Goal: Task Accomplishment & Management: Manage account settings

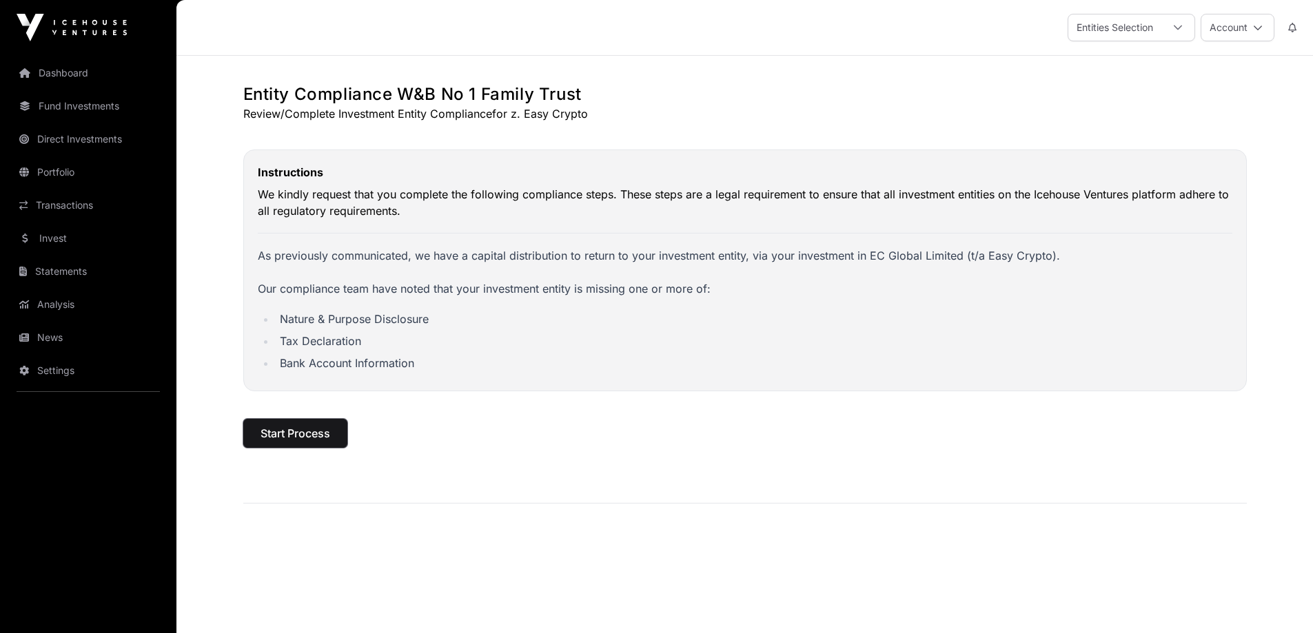
click at [296, 431] on span "Start Process" at bounding box center [296, 433] width 70 height 17
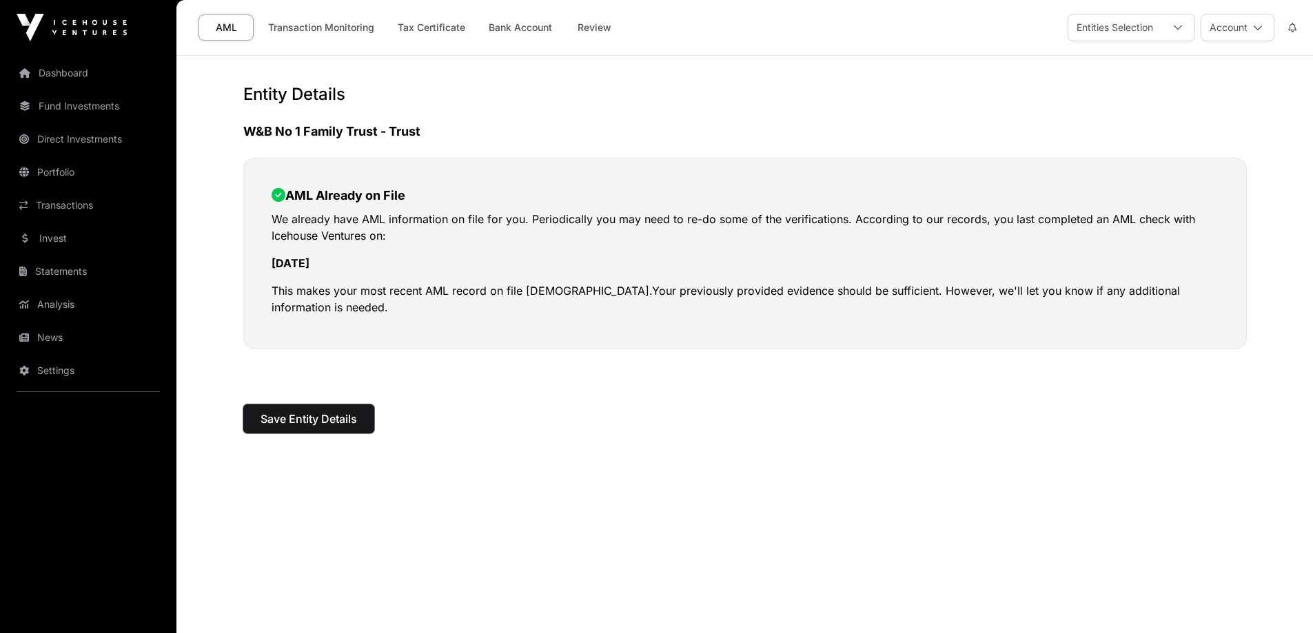
click at [326, 419] on span "Save Entity Details" at bounding box center [309, 419] width 96 height 17
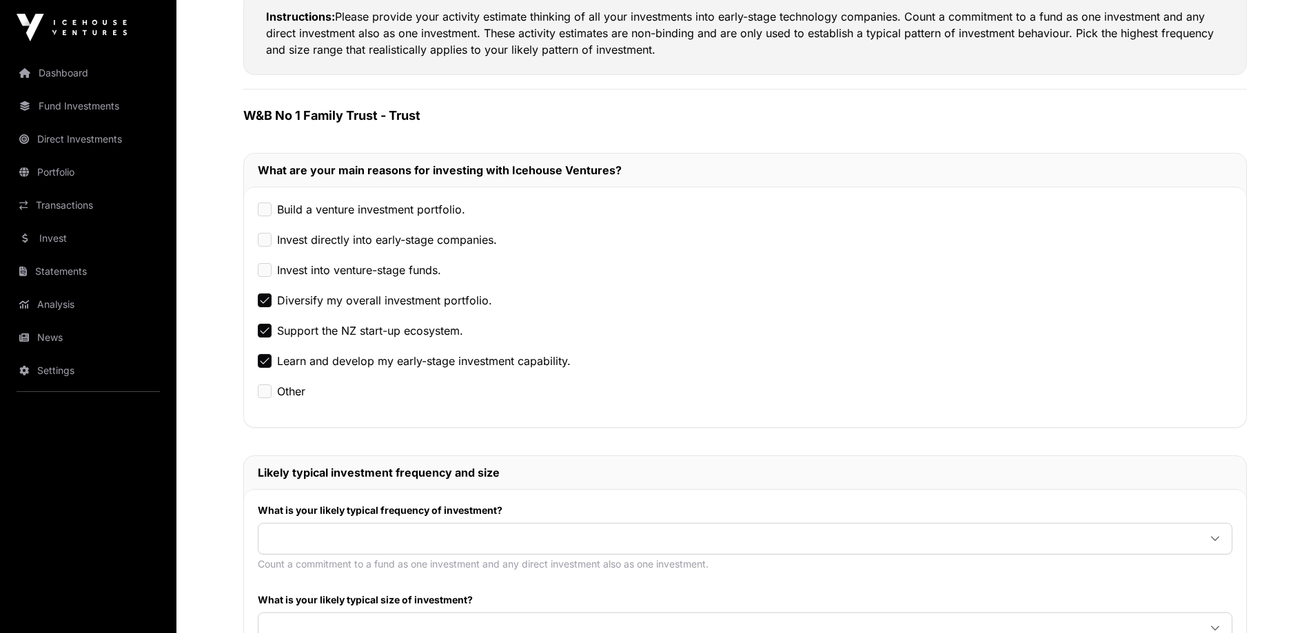
scroll to position [276, 0]
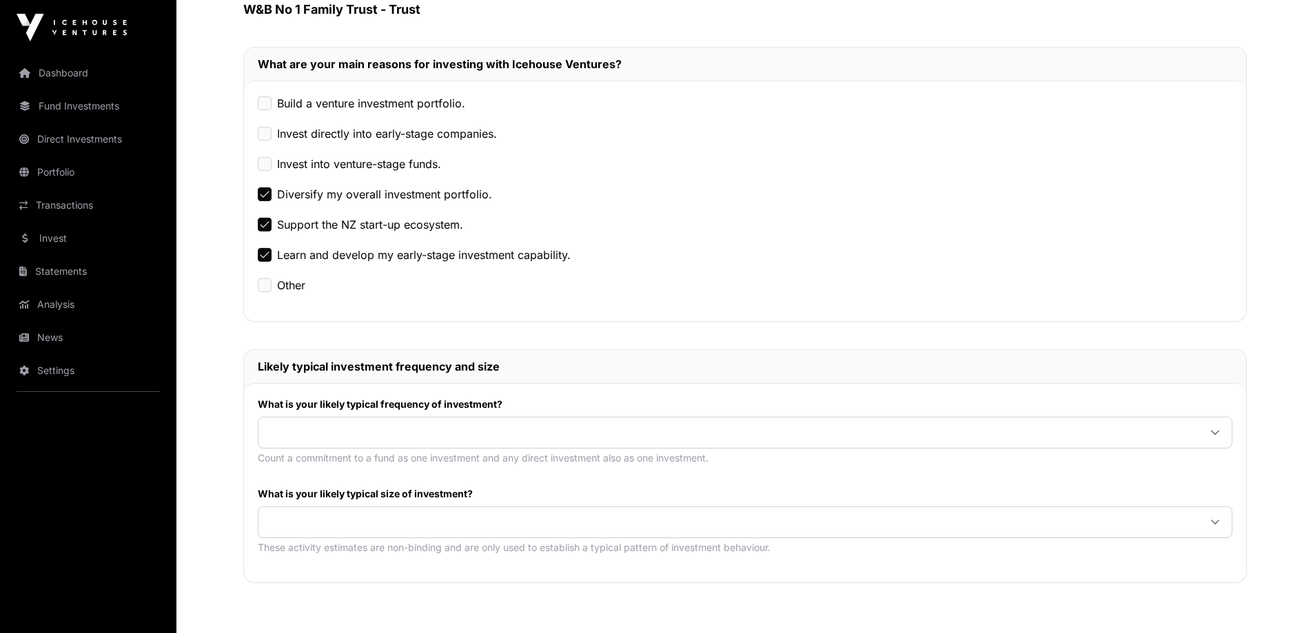
click at [301, 426] on span at bounding box center [728, 432] width 940 height 25
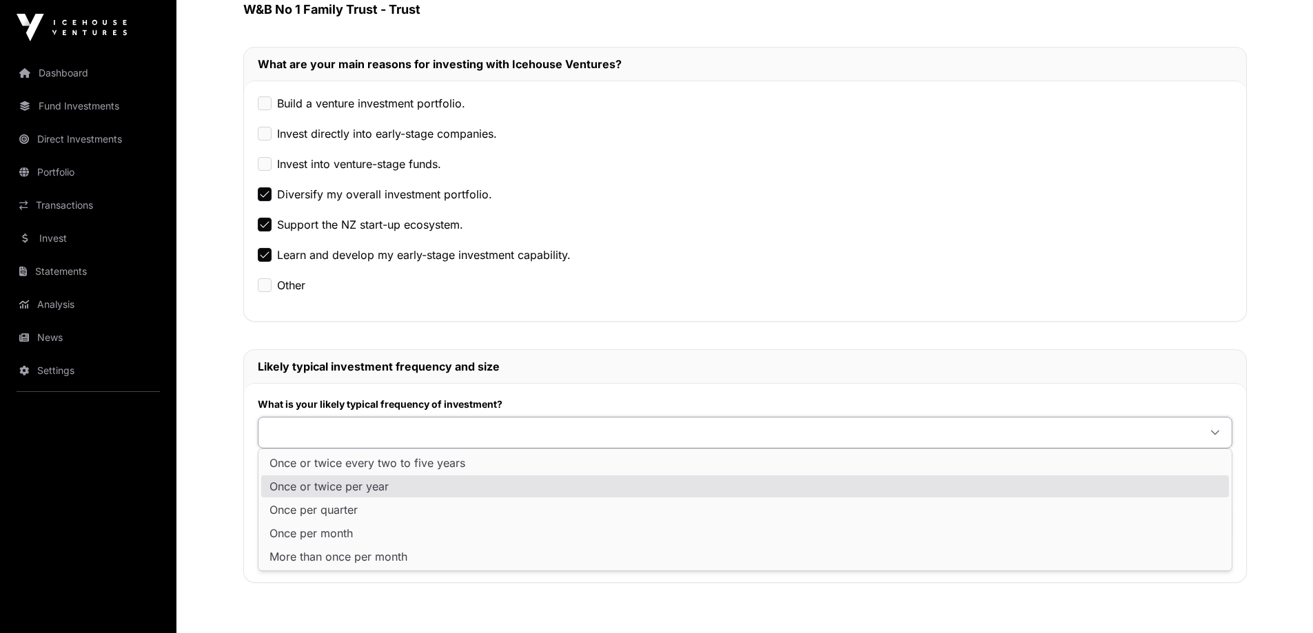
click at [323, 494] on li "Once or twice per year" at bounding box center [745, 487] width 968 height 22
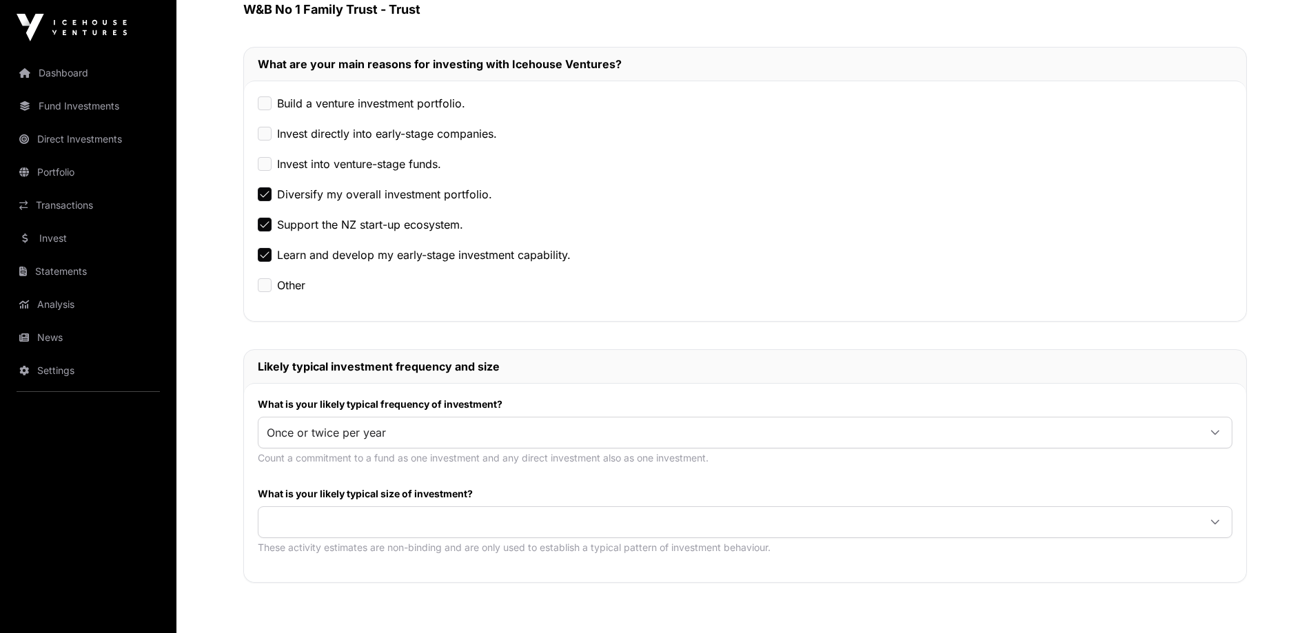
click at [318, 516] on span at bounding box center [728, 522] width 940 height 25
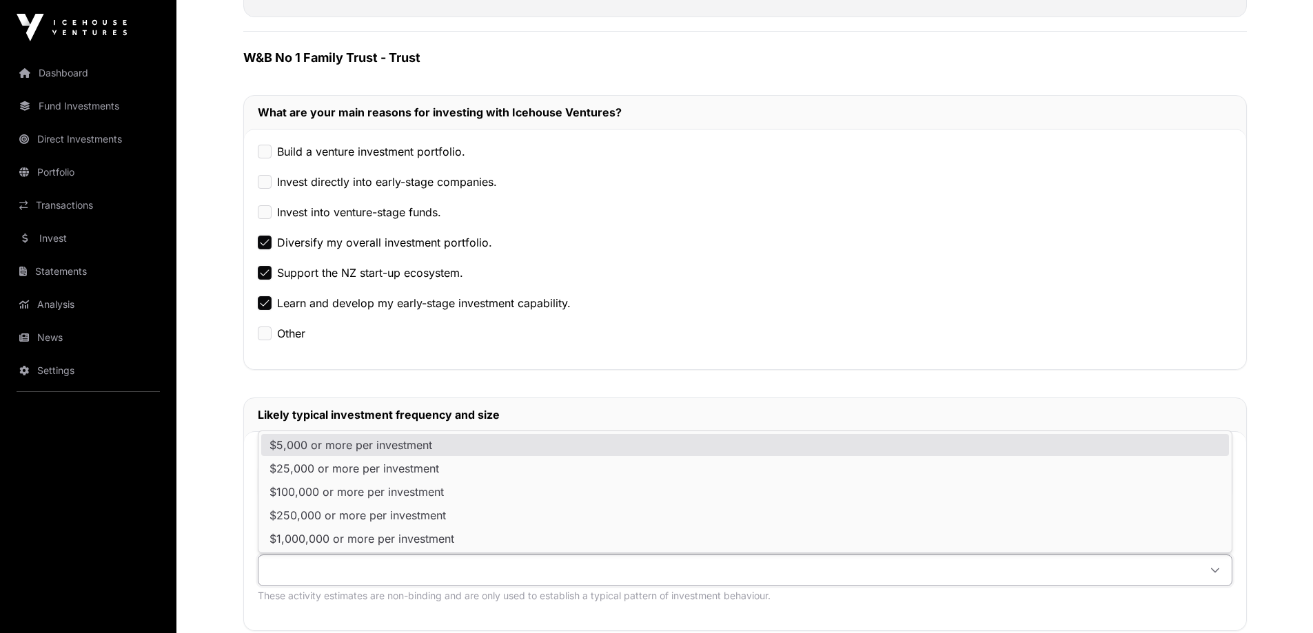
scroll to position [207, 0]
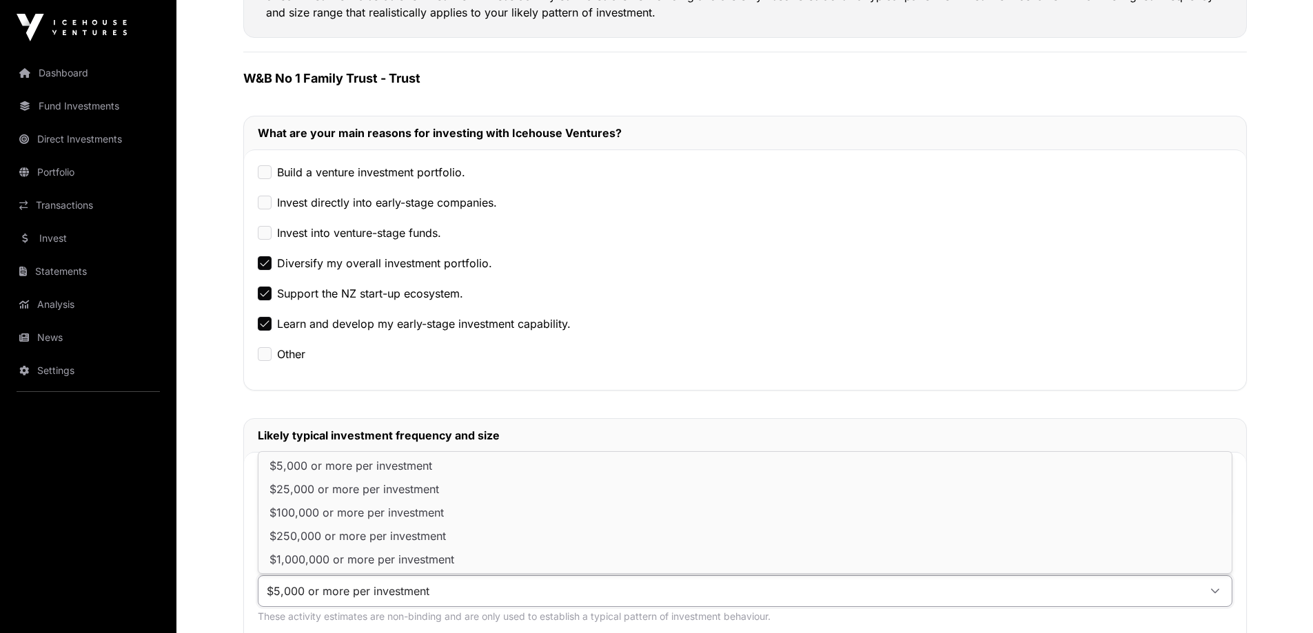
click at [308, 463] on span "$5,000 or more per investment" at bounding box center [351, 465] width 163 height 11
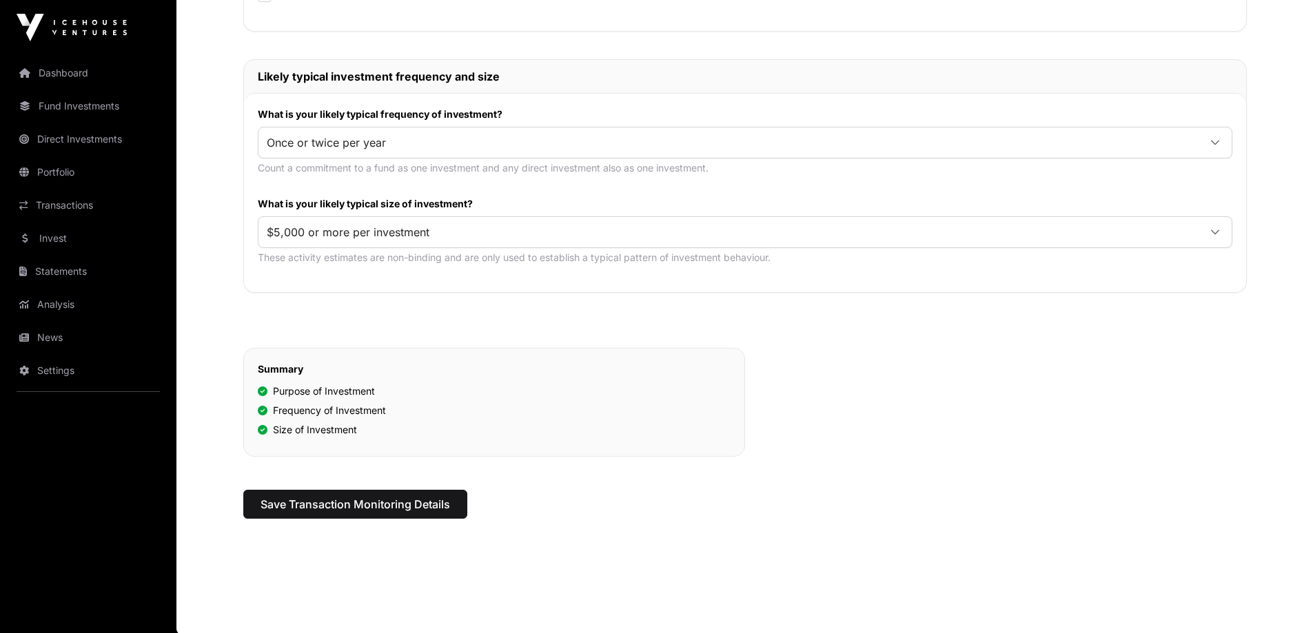
scroll to position [567, 0]
click at [317, 494] on button "Save Transaction Monitoring Details" at bounding box center [355, 503] width 224 height 29
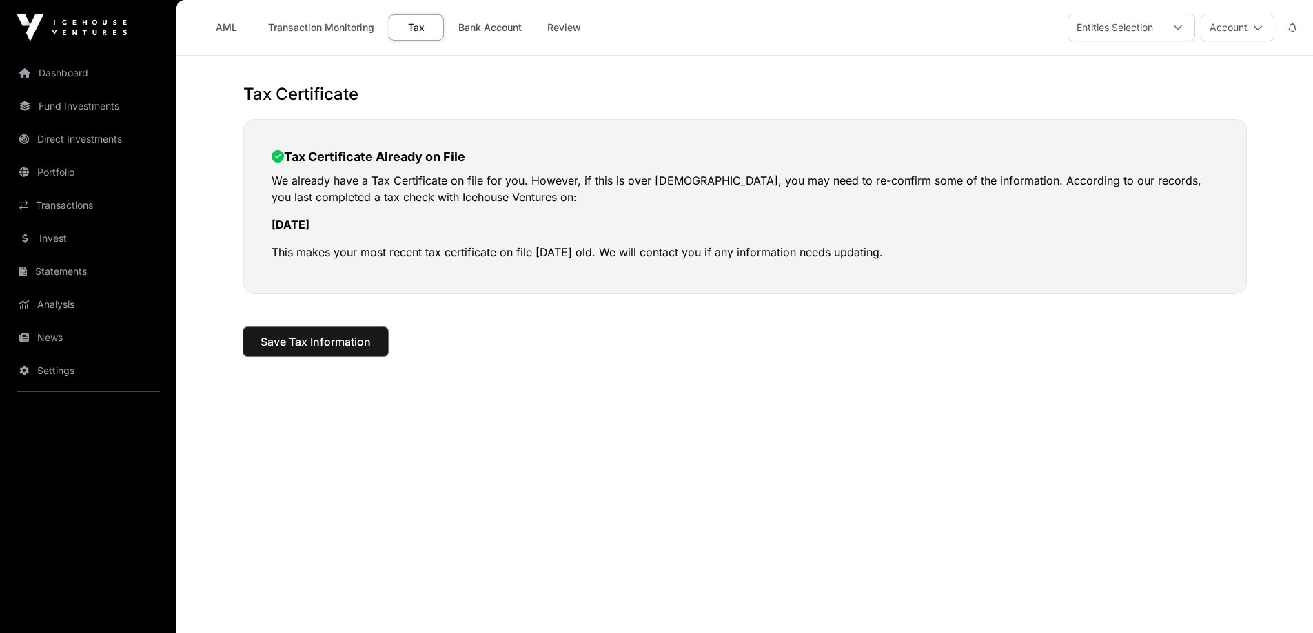
click at [345, 346] on span "Save Tax Information" at bounding box center [316, 342] width 110 height 17
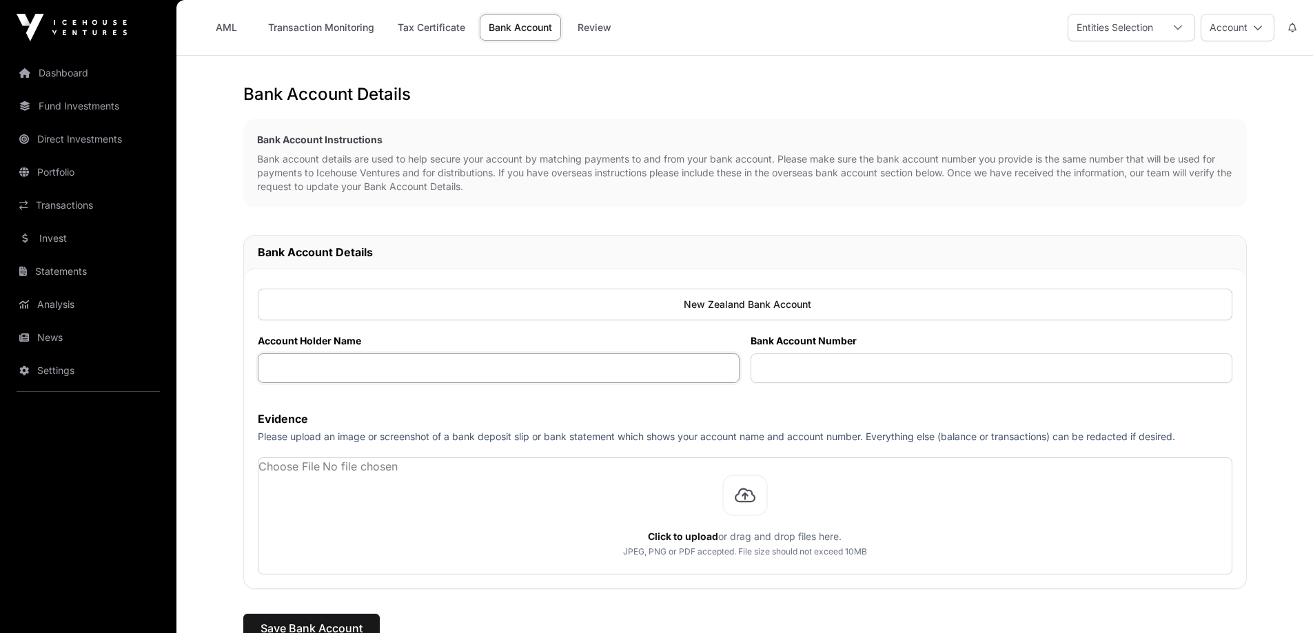
click at [609, 373] on input "text" at bounding box center [499, 369] width 482 height 30
type input "**********"
click at [800, 365] on input "text" at bounding box center [992, 369] width 482 height 30
click at [786, 370] on input "text" at bounding box center [992, 369] width 482 height 30
paste input "**********"
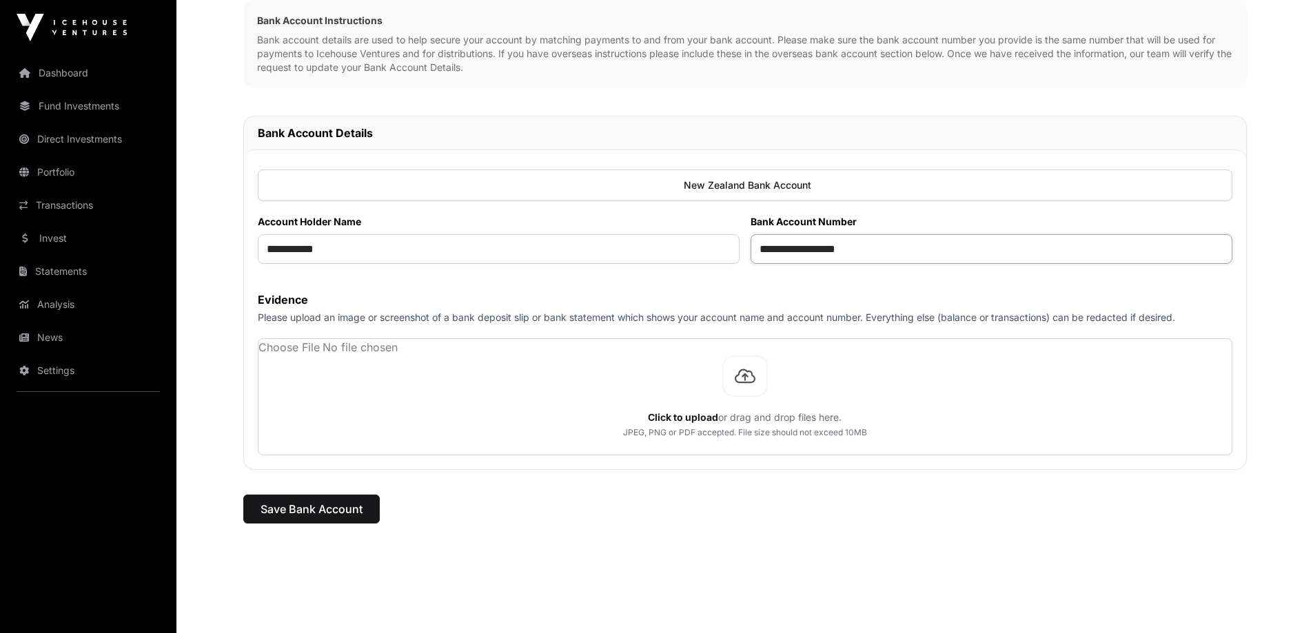
scroll to position [138, 0]
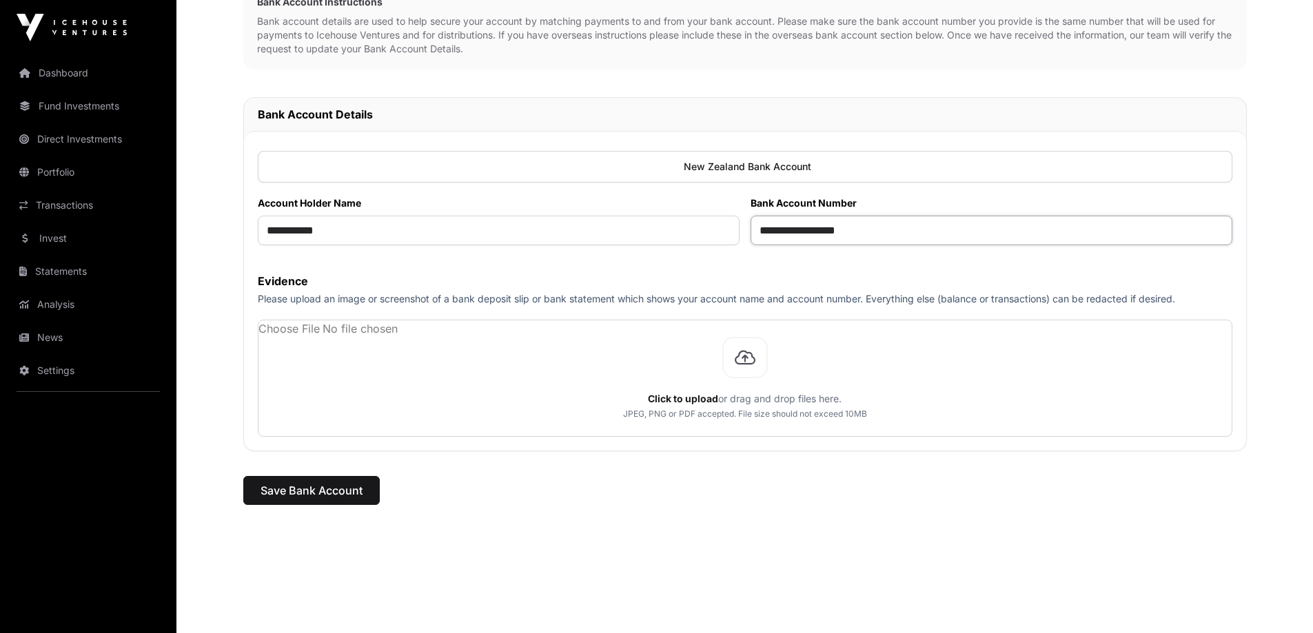
type input "**********"
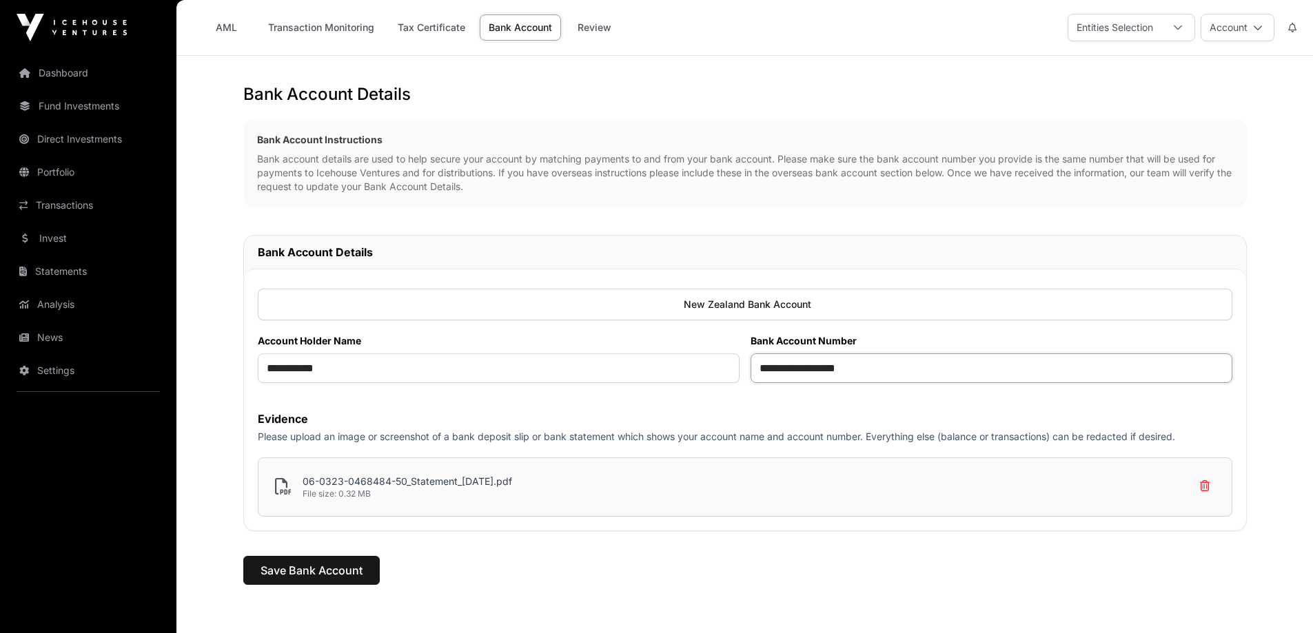
scroll to position [125, 0]
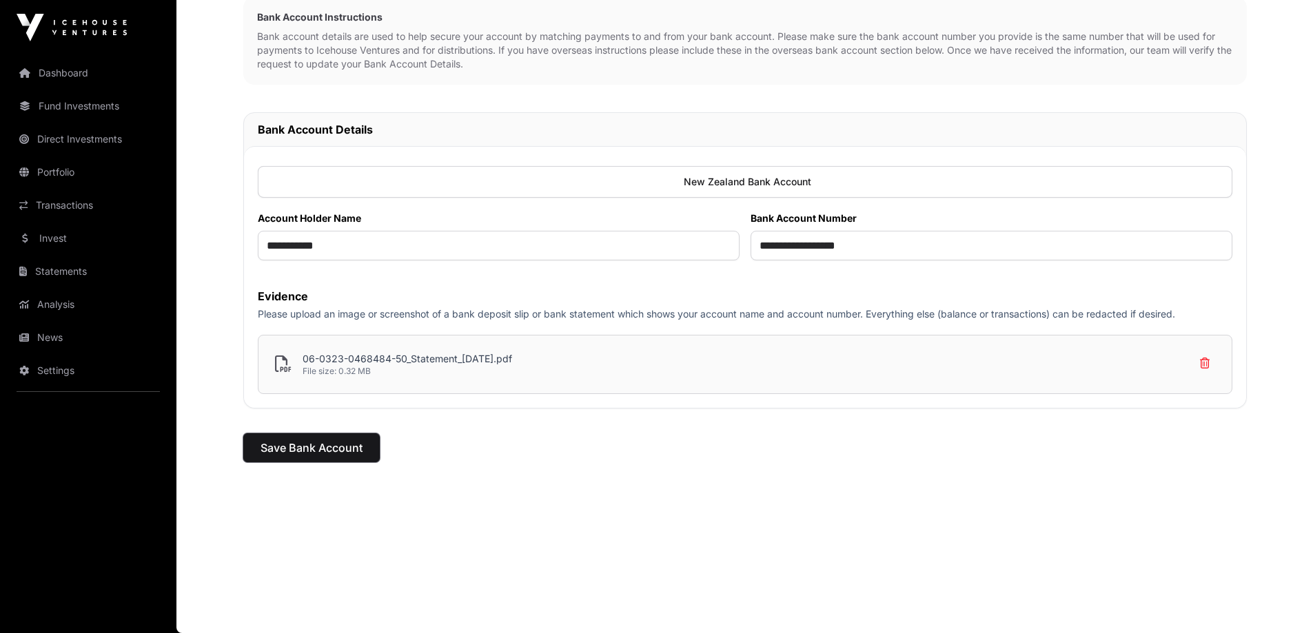
click at [313, 452] on span "Save Bank Account" at bounding box center [312, 448] width 102 height 17
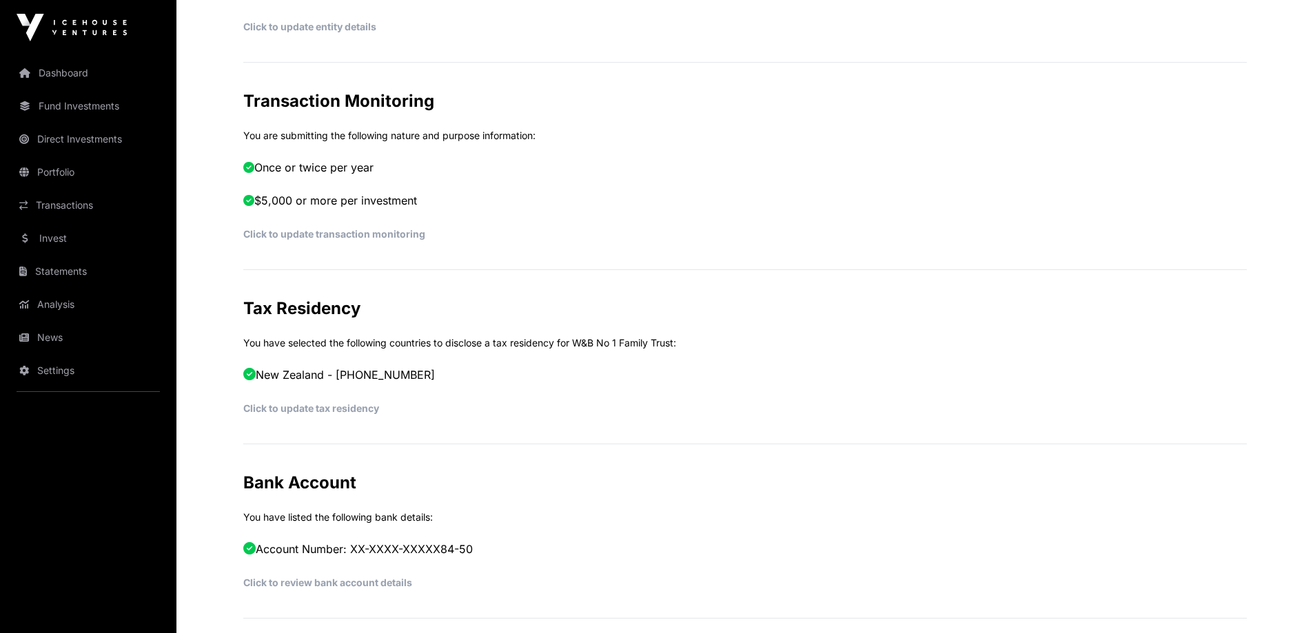
scroll to position [691, 0]
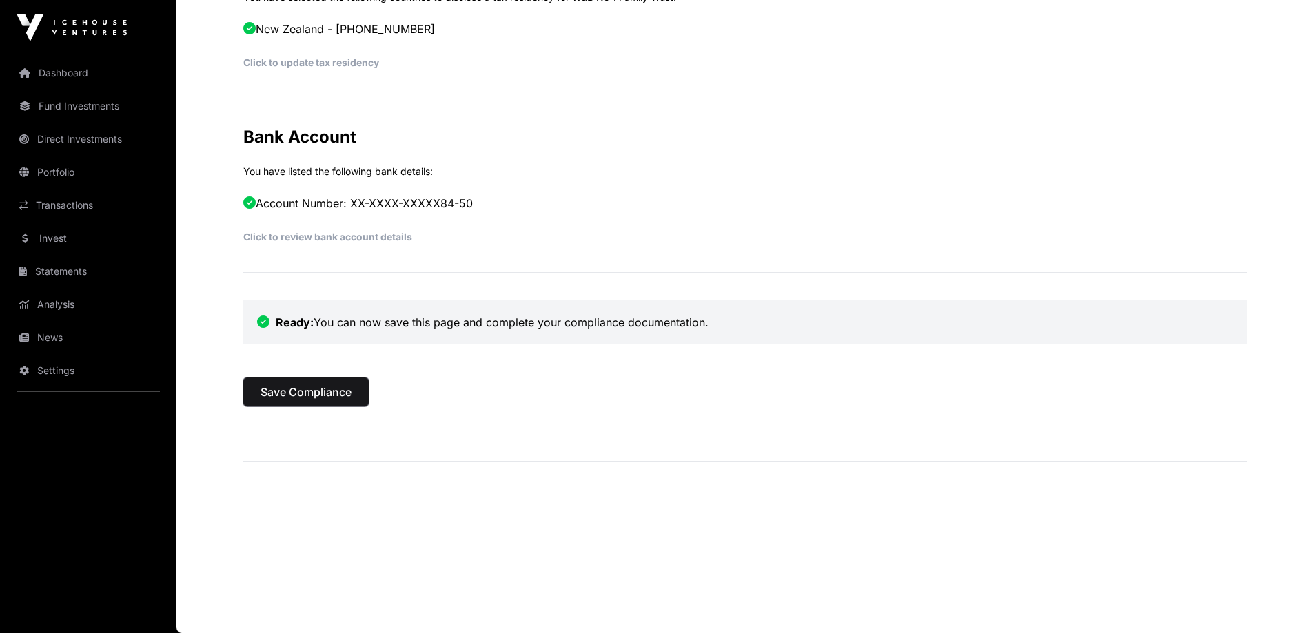
click at [324, 391] on span "Save Compliance" at bounding box center [306, 392] width 91 height 17
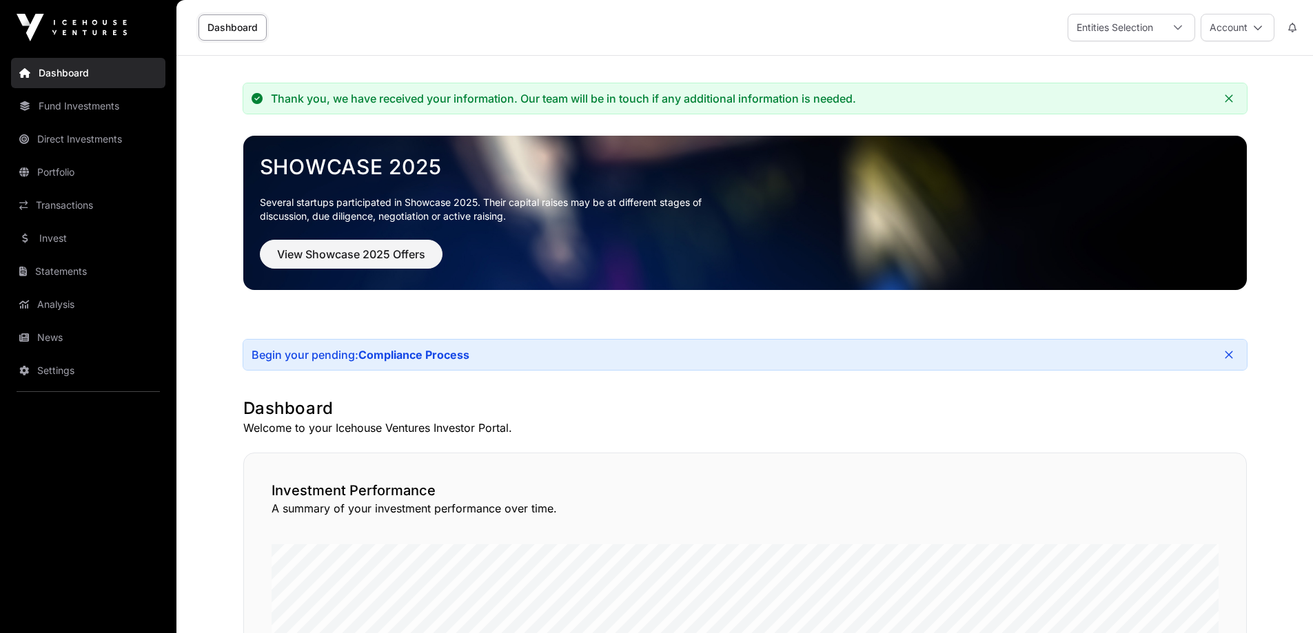
click at [1170, 28] on div at bounding box center [1177, 27] width 33 height 26
click at [1170, 27] on div at bounding box center [1177, 27] width 33 height 26
click at [63, 178] on link "Portfolio" at bounding box center [88, 172] width 154 height 30
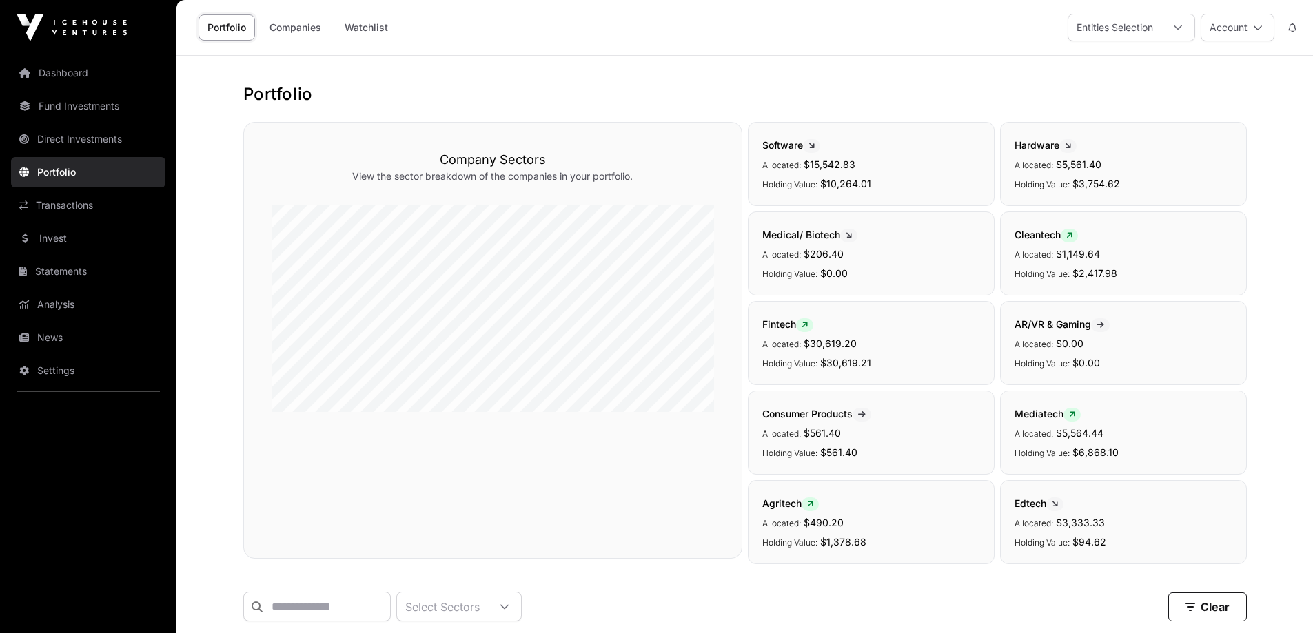
click at [808, 149] on span at bounding box center [811, 146] width 17 height 14
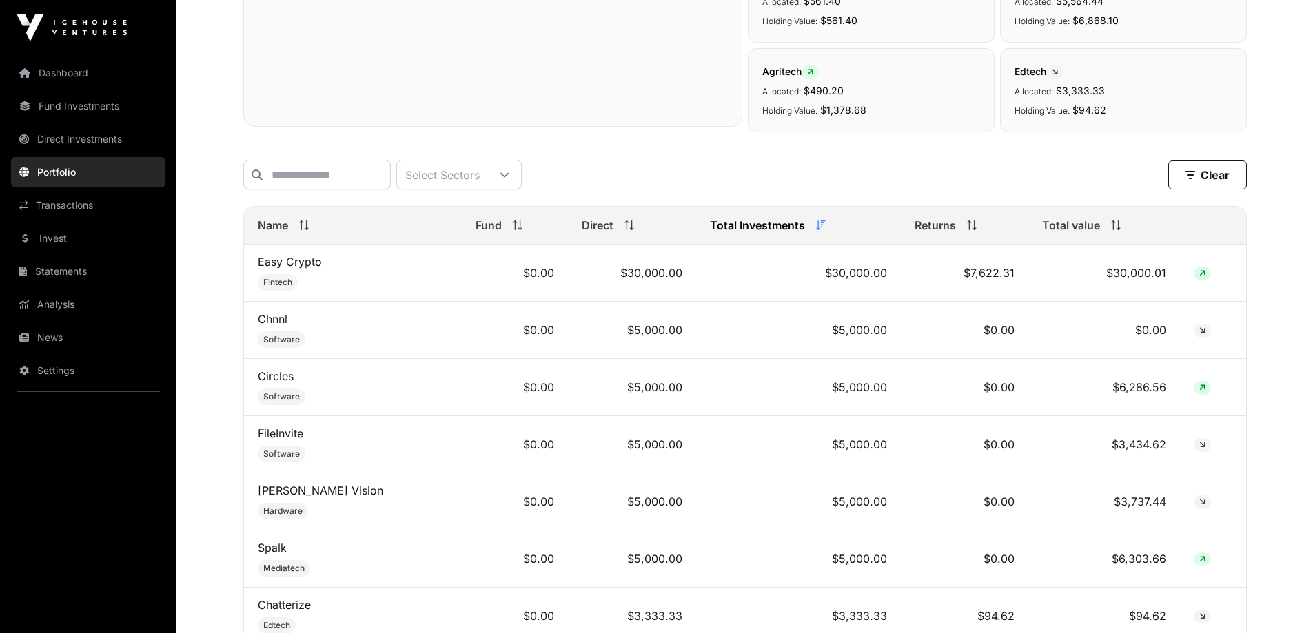
scroll to position [620, 0]
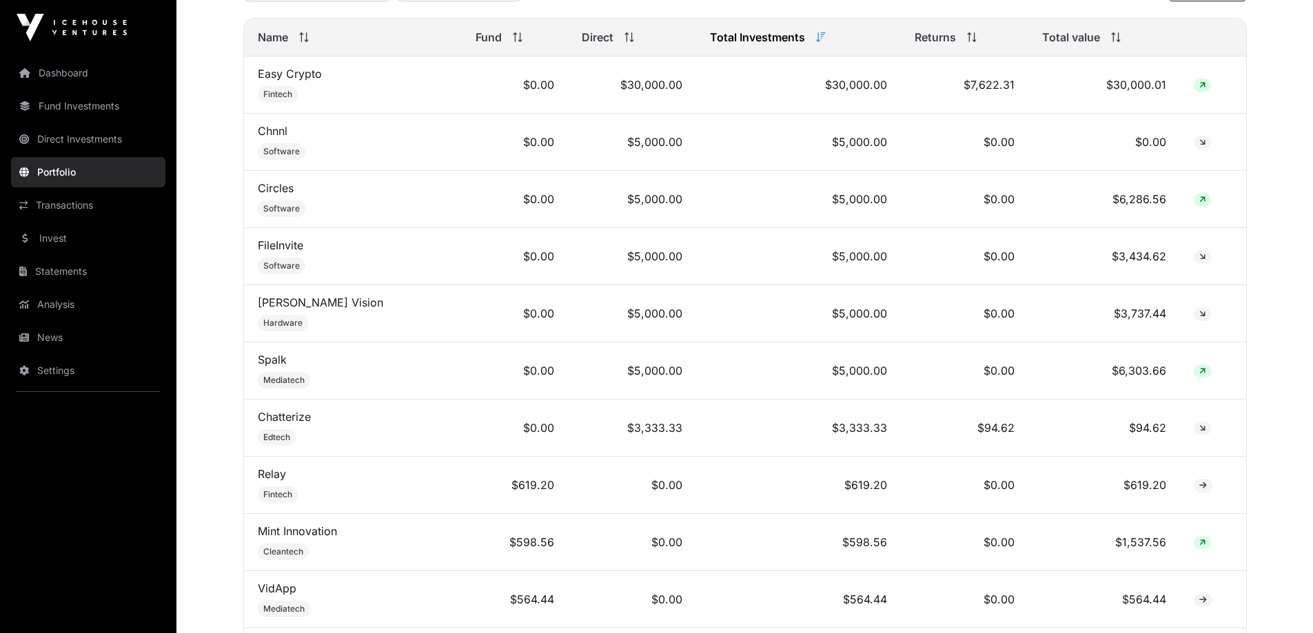
click at [281, 252] on link "FileInvite" at bounding box center [280, 245] width 45 height 14
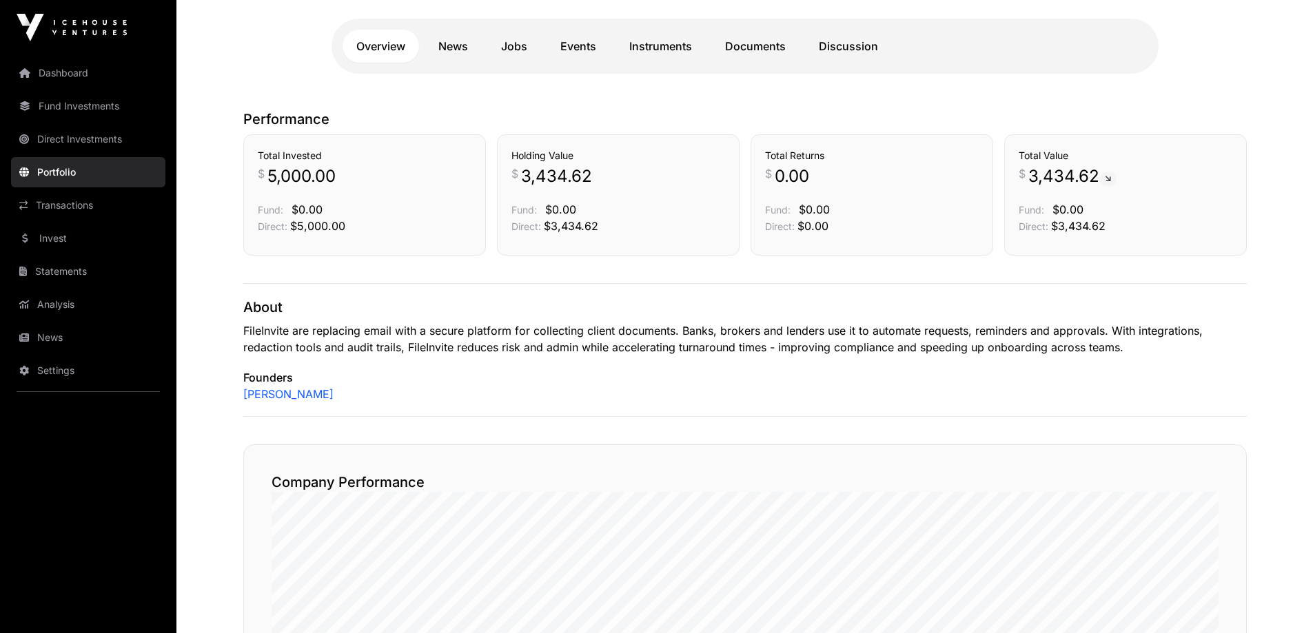
scroll to position [276, 0]
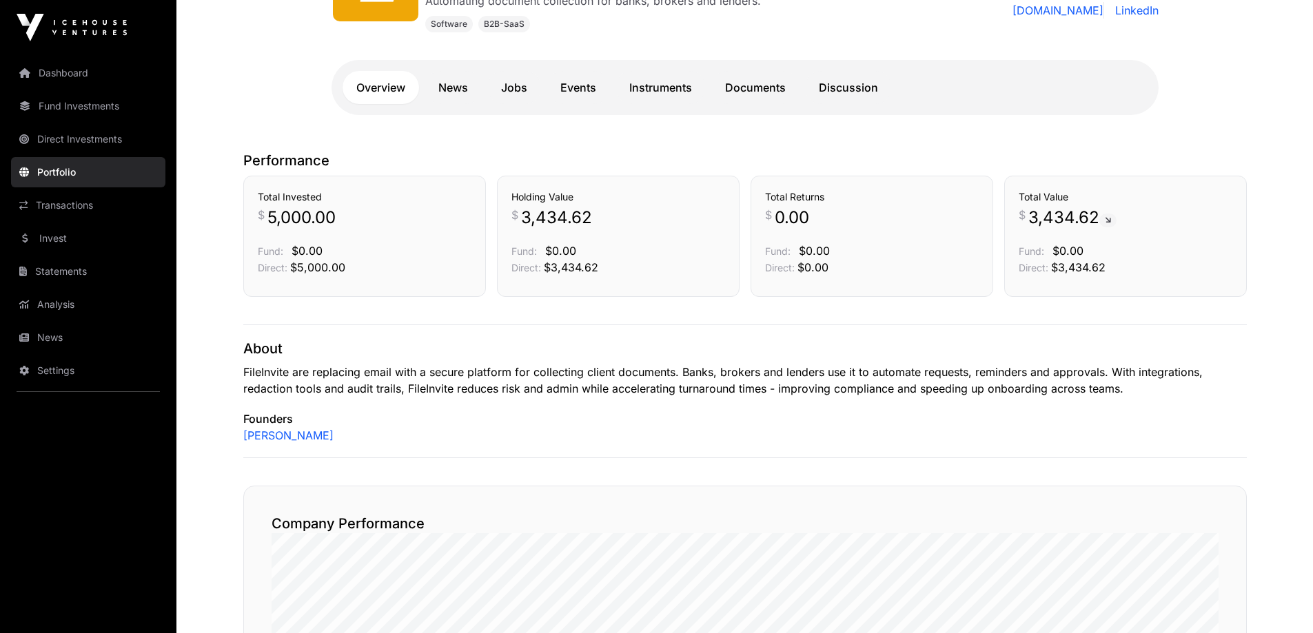
click at [463, 93] on link "News" at bounding box center [453, 87] width 57 height 33
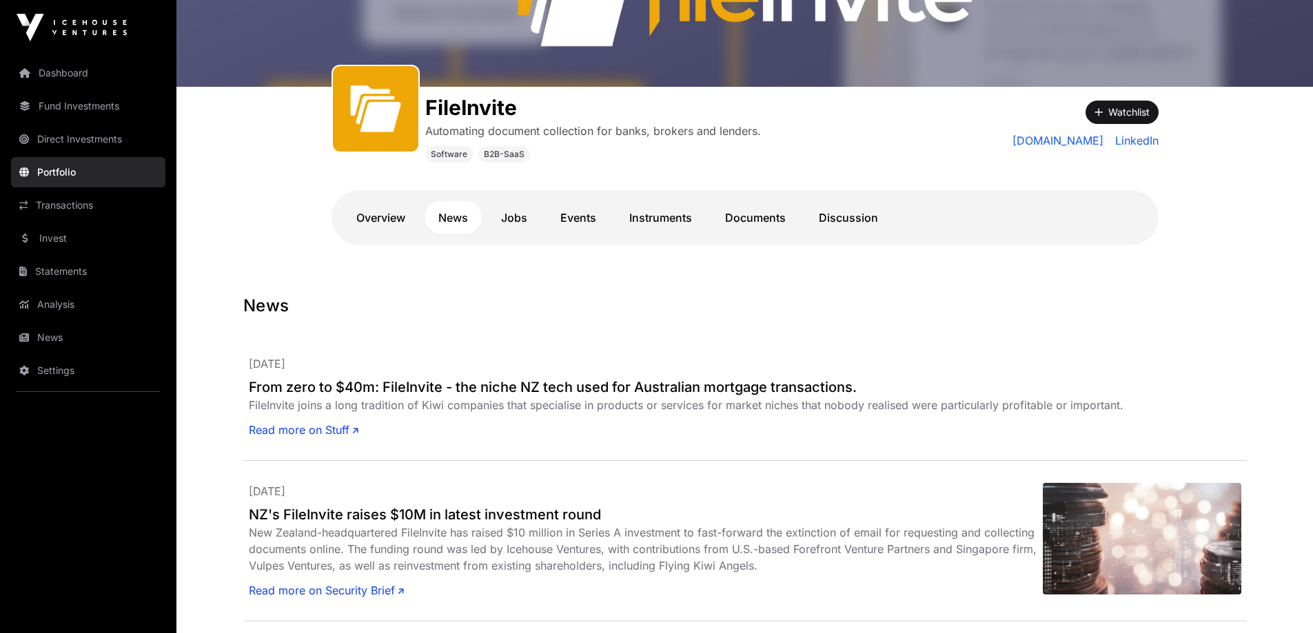
scroll to position [138, 0]
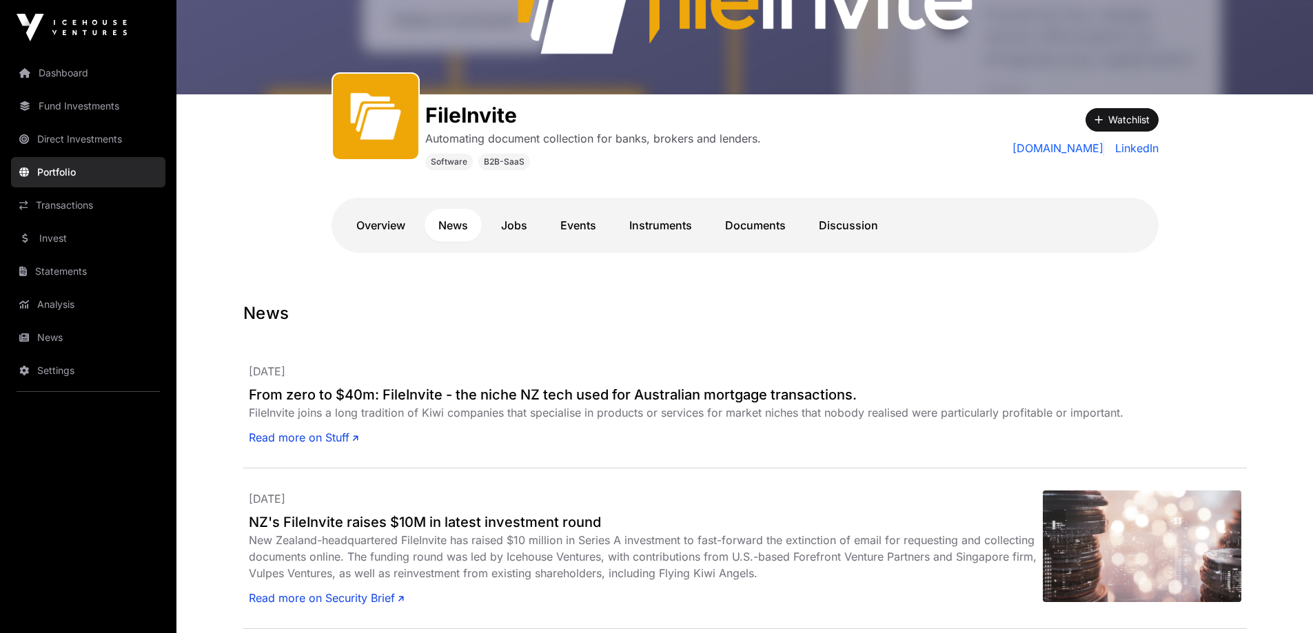
click at [562, 222] on link "Events" at bounding box center [578, 225] width 63 height 33
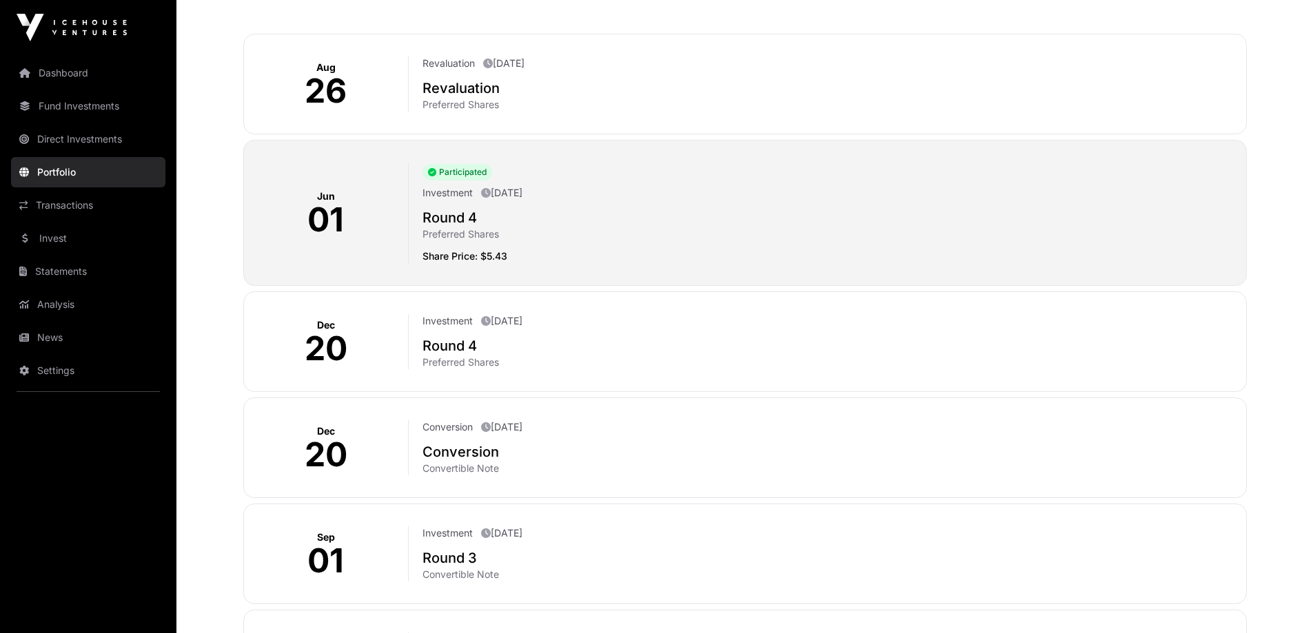
scroll to position [482, 0]
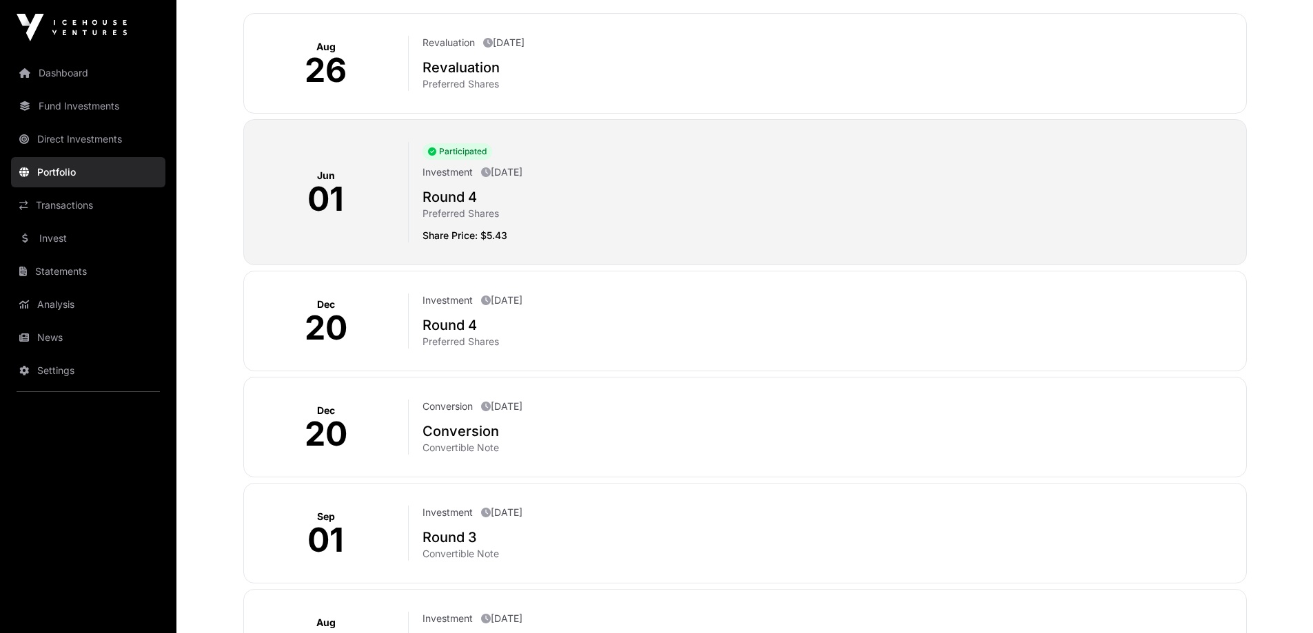
drag, startPoint x: 480, startPoint y: 275, endPoint x: 228, endPoint y: 278, distance: 251.6
click at [228, 278] on div "Events [DATE] Revaluation [DATE] Revaluation Preferred Shares [DATE] Participat…" at bounding box center [745, 385] width 1059 height 855
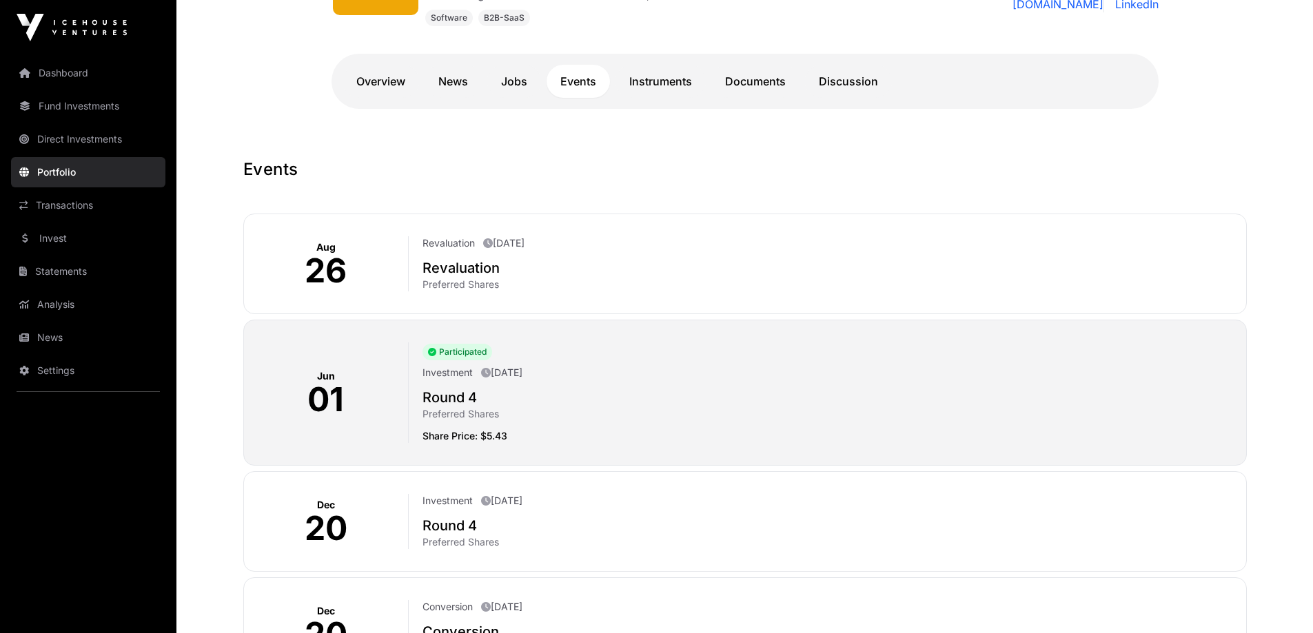
scroll to position [276, 0]
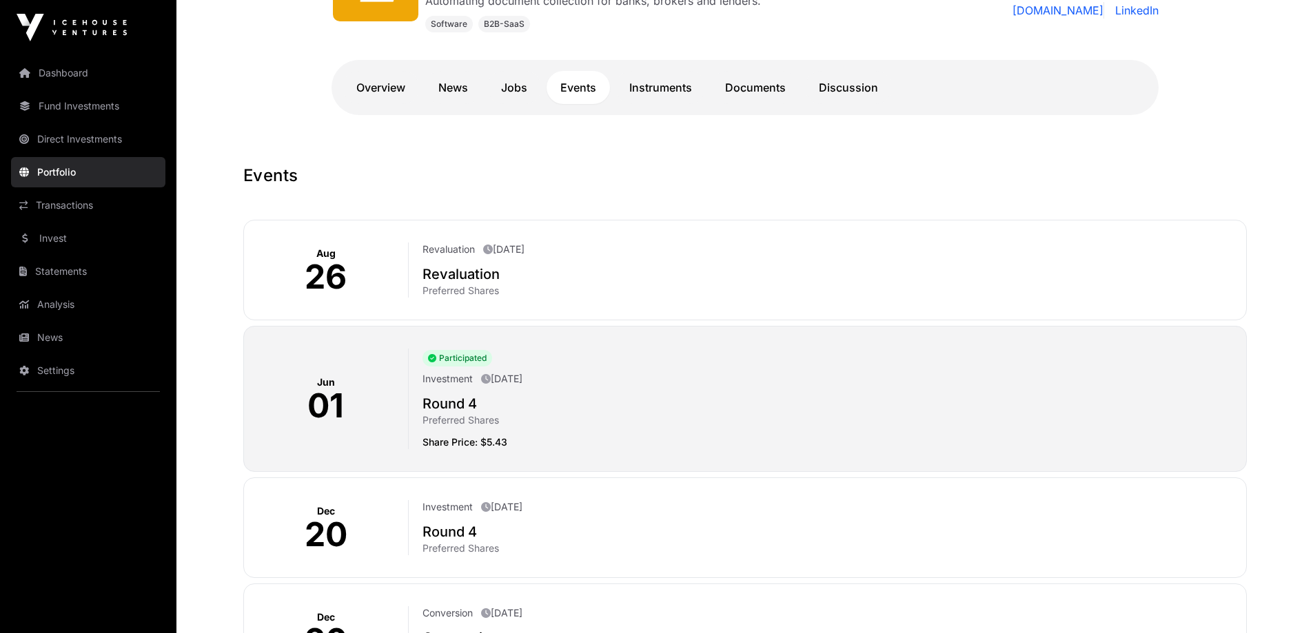
click at [349, 263] on div "[DATE]" at bounding box center [326, 270] width 165 height 55
click at [447, 265] on h2 "Revaluation" at bounding box center [829, 274] width 812 height 19
click at [447, 273] on h2 "Revaluation" at bounding box center [829, 274] width 812 height 19
click at [447, 274] on h2 "Revaluation" at bounding box center [829, 274] width 812 height 19
click at [449, 255] on p "Revaluation" at bounding box center [449, 250] width 52 height 14
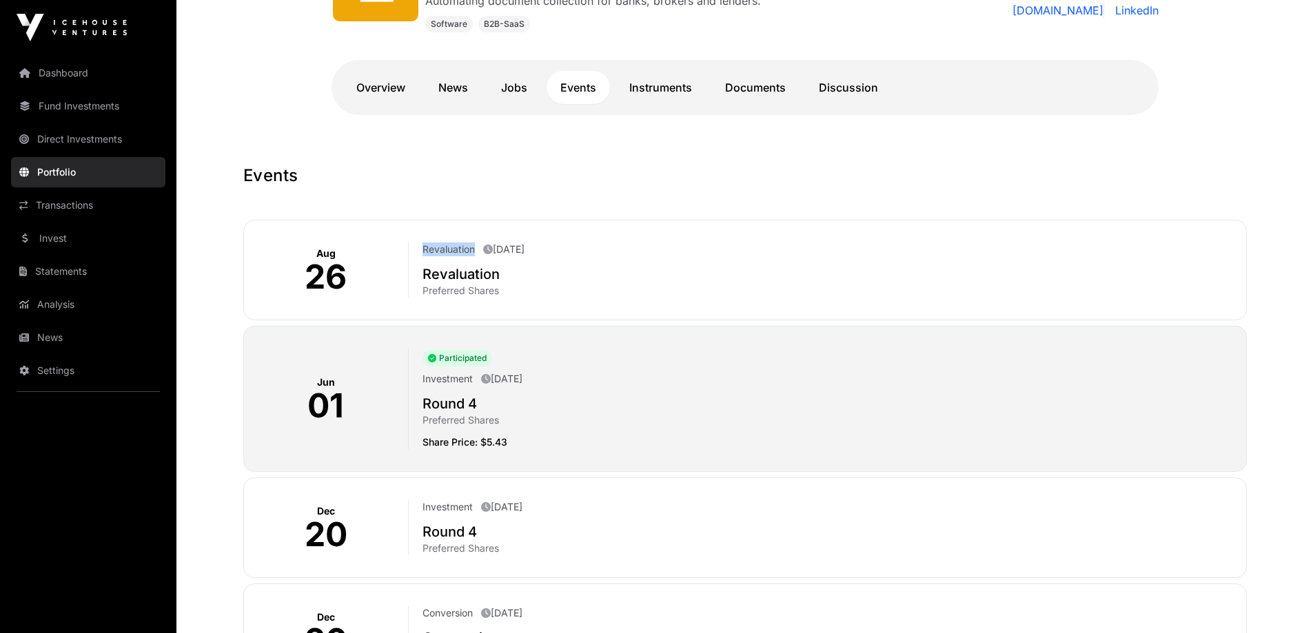
click at [449, 255] on p "Revaluation" at bounding box center [449, 250] width 52 height 14
click at [585, 244] on div "Revaluation [DATE]" at bounding box center [829, 251] width 812 height 17
click at [525, 244] on p "[DATE]" at bounding box center [503, 250] width 41 height 14
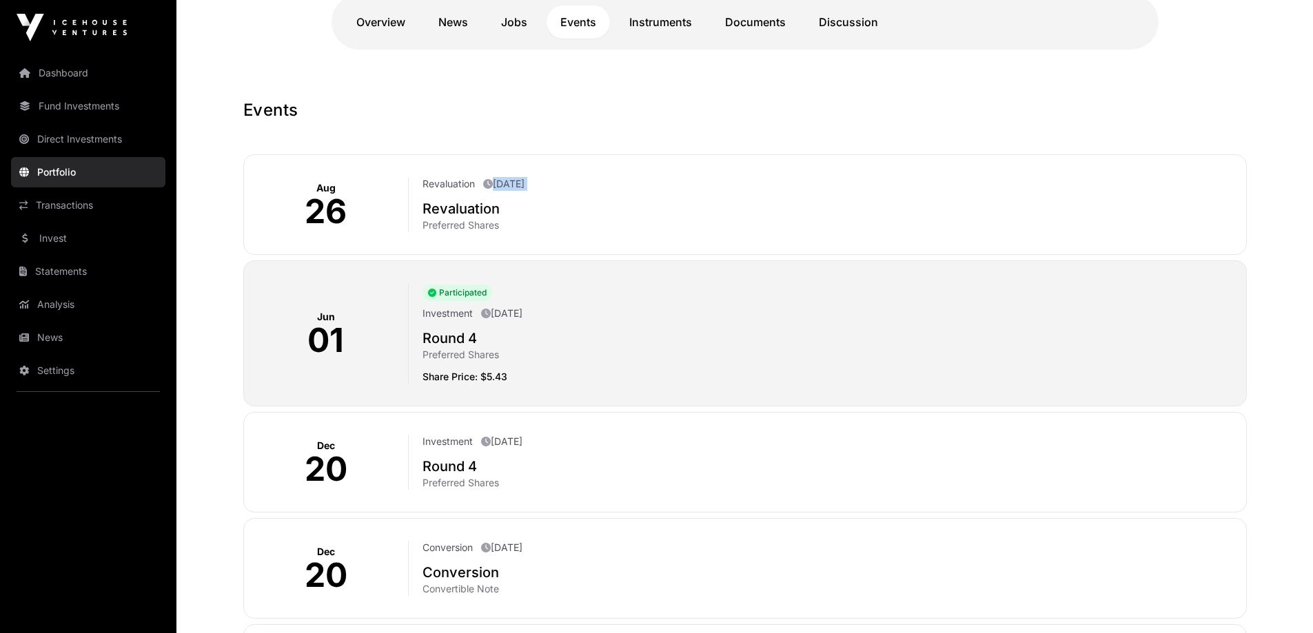
scroll to position [210, 0]
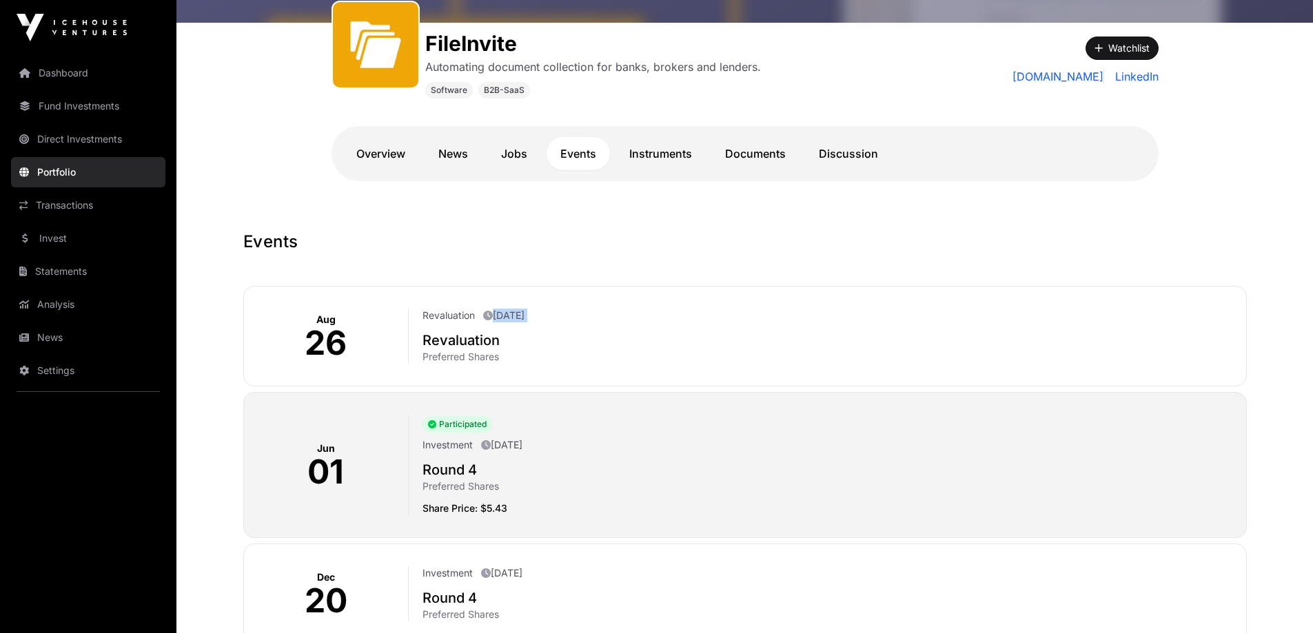
click at [663, 164] on link "Instruments" at bounding box center [661, 153] width 90 height 33
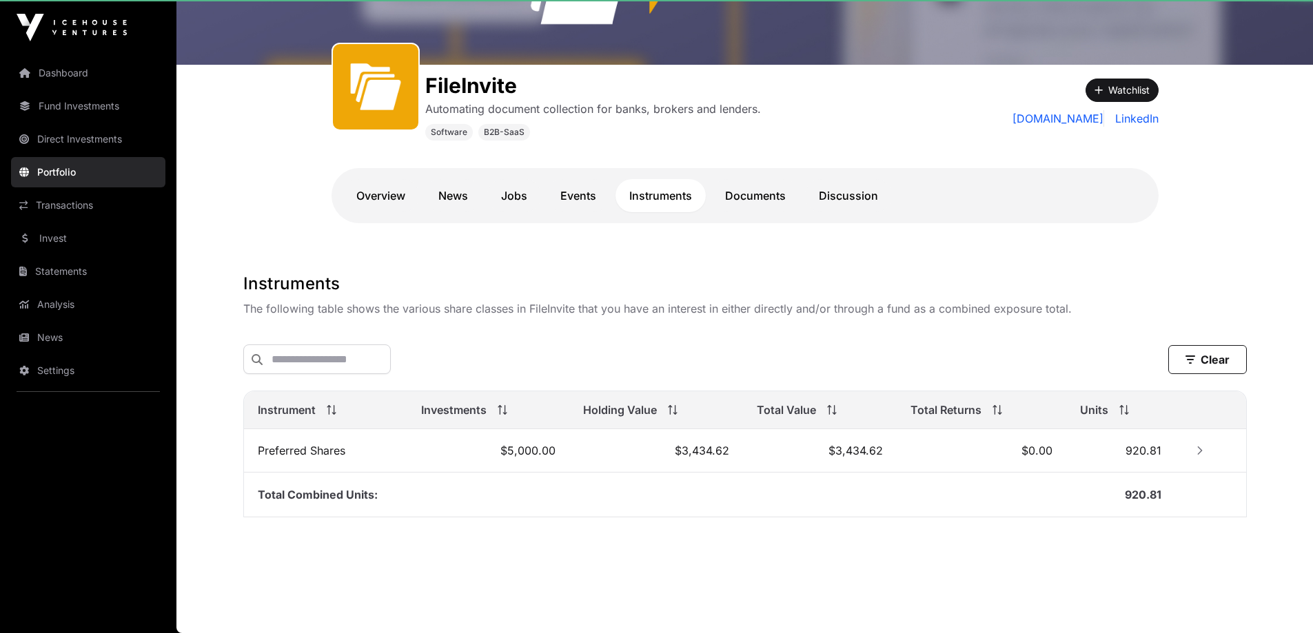
scroll to position [170, 0]
click at [729, 190] on link "Documents" at bounding box center [755, 195] width 88 height 33
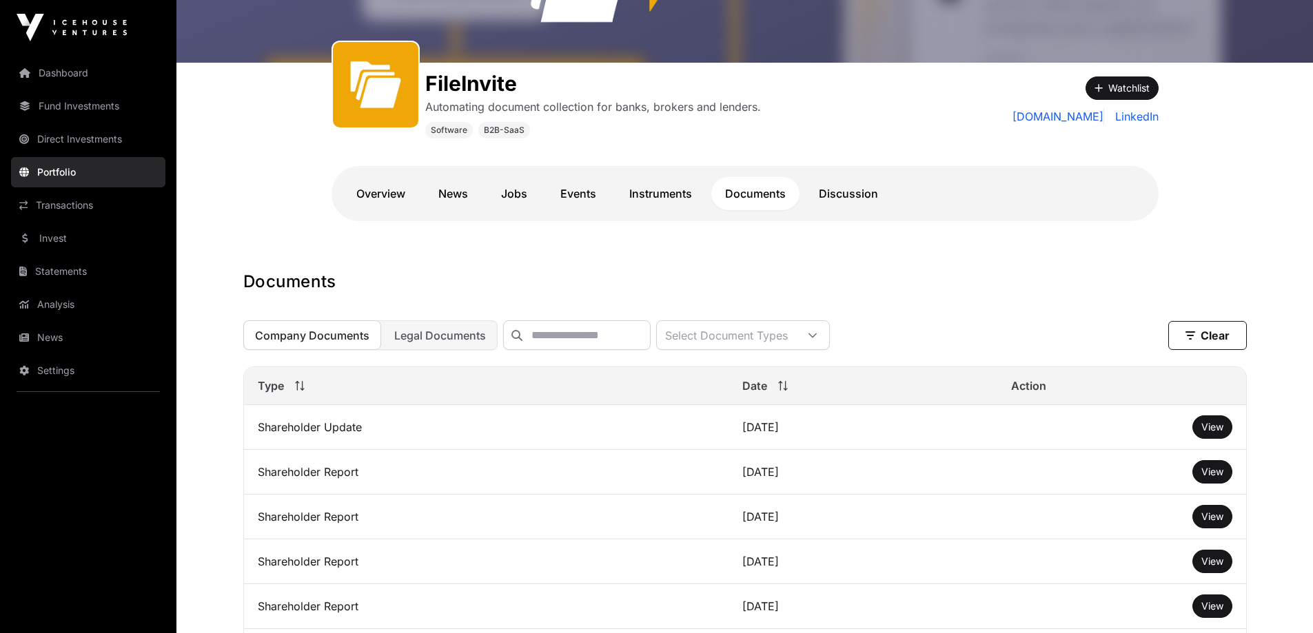
scroll to position [307, 0]
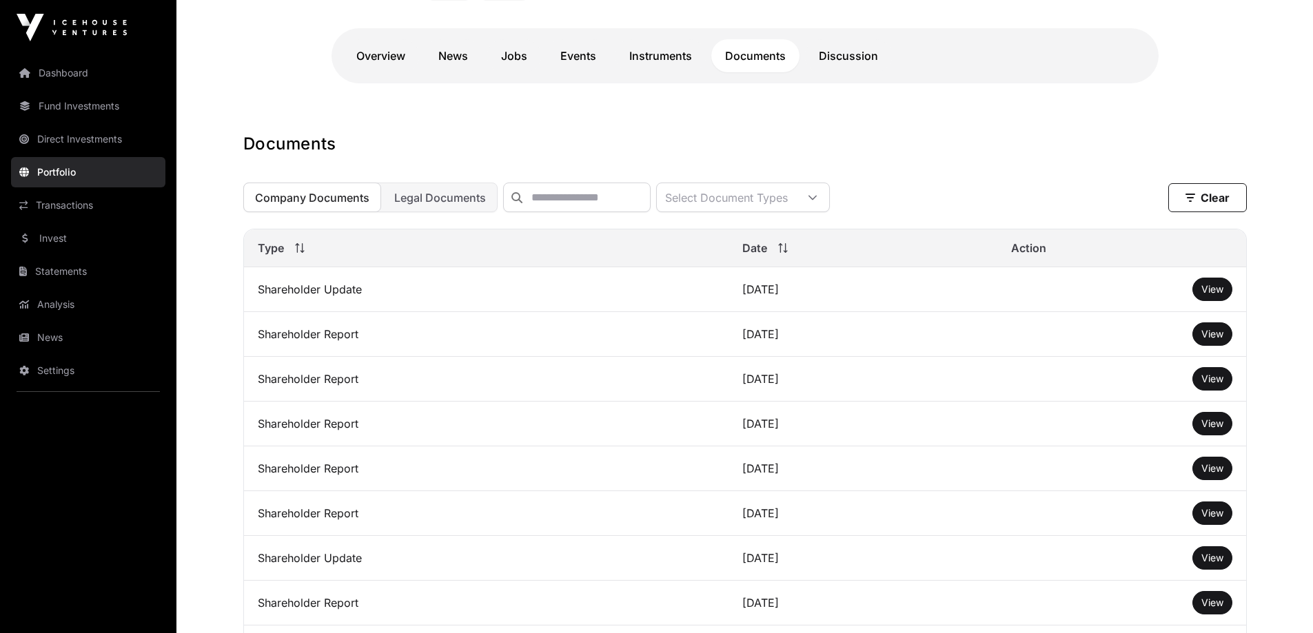
click at [1216, 295] on span "View" at bounding box center [1212, 289] width 22 height 12
click at [830, 55] on link "Discussion" at bounding box center [848, 55] width 87 height 33
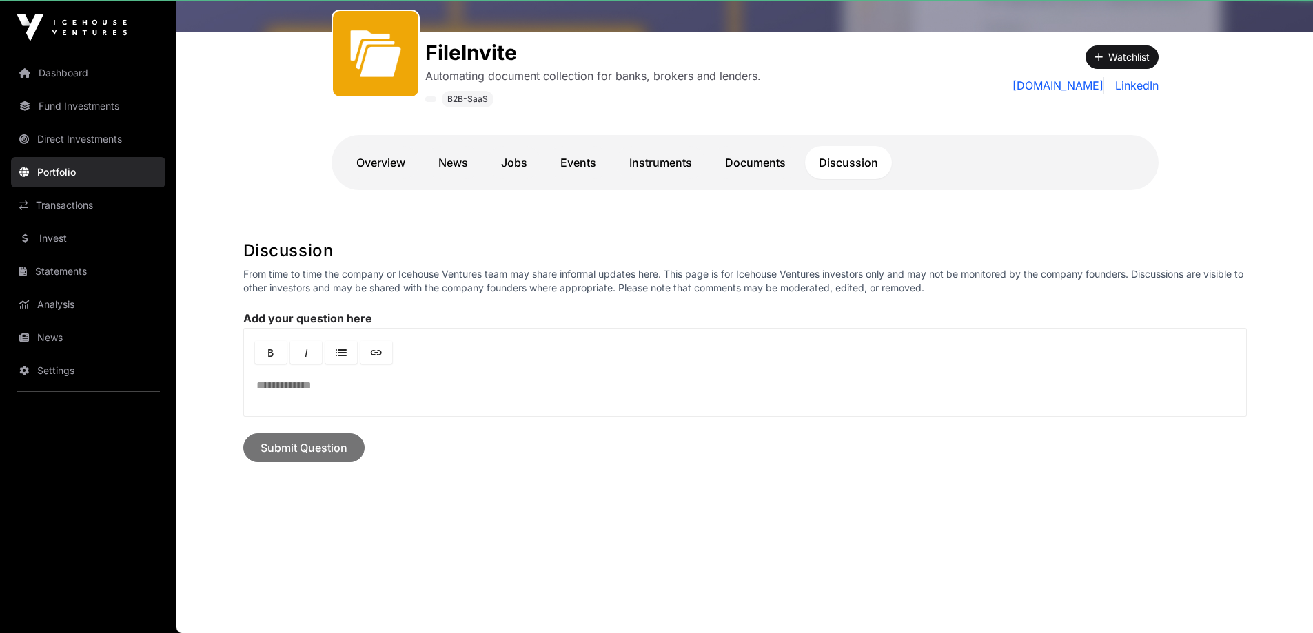
scroll to position [201, 0]
click at [374, 165] on link "Overview" at bounding box center [381, 162] width 77 height 33
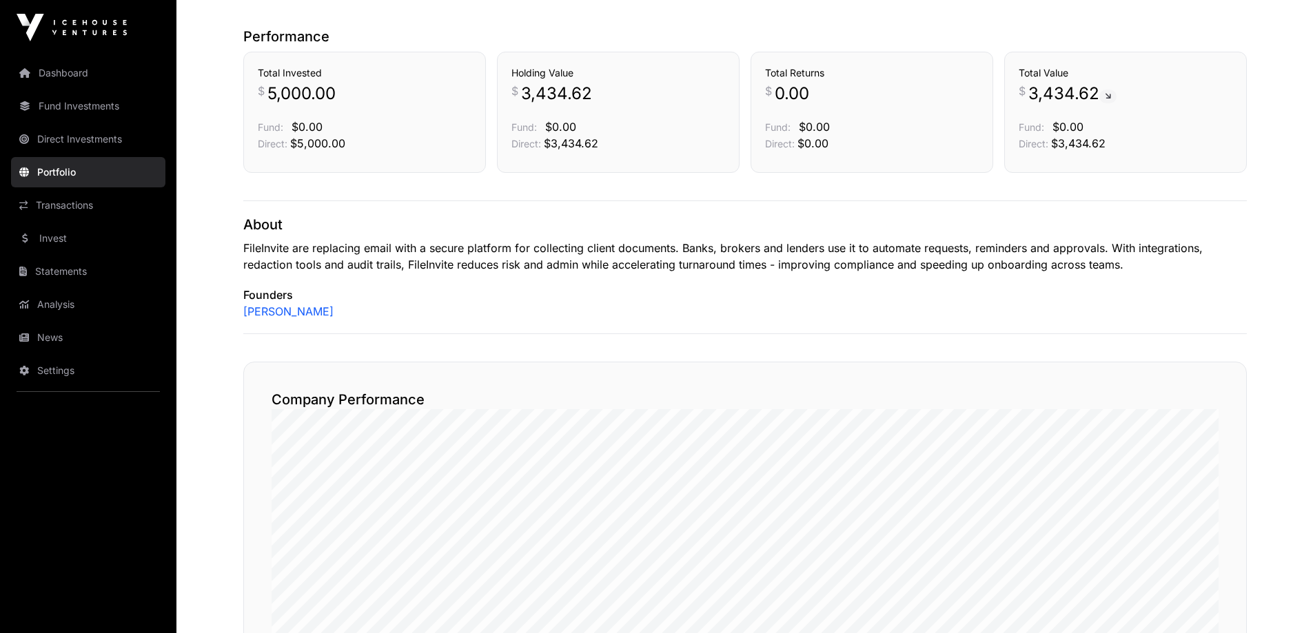
scroll to position [270, 0]
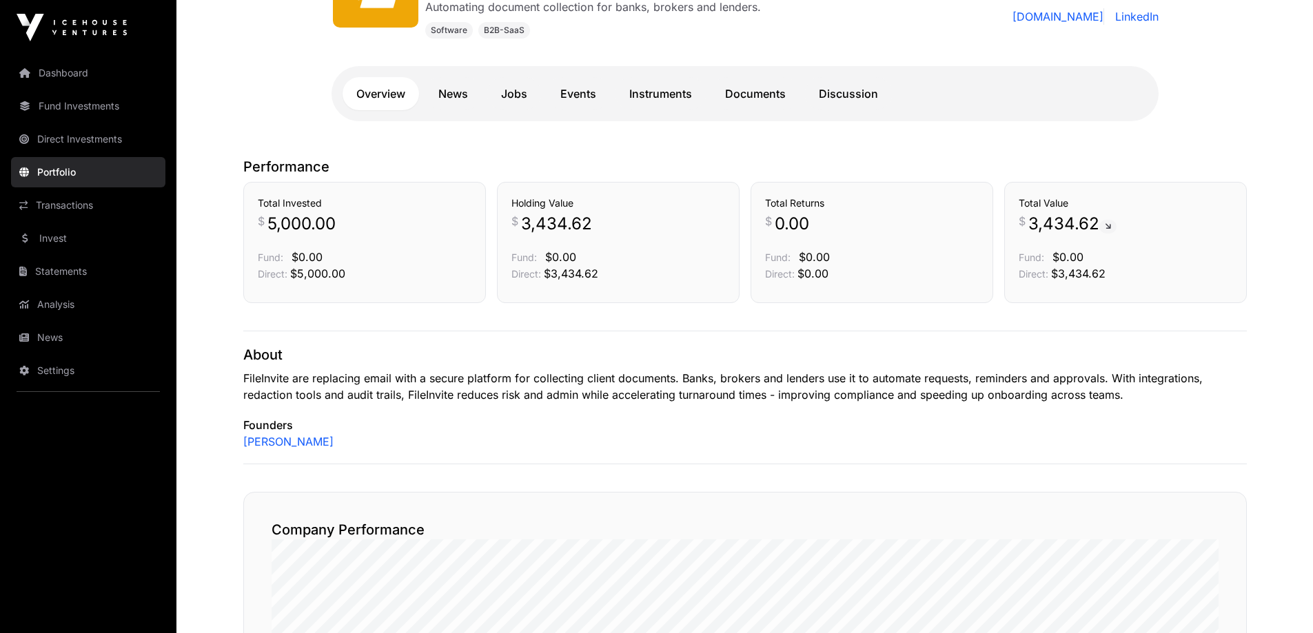
click at [63, 173] on link "Portfolio" at bounding box center [88, 172] width 154 height 30
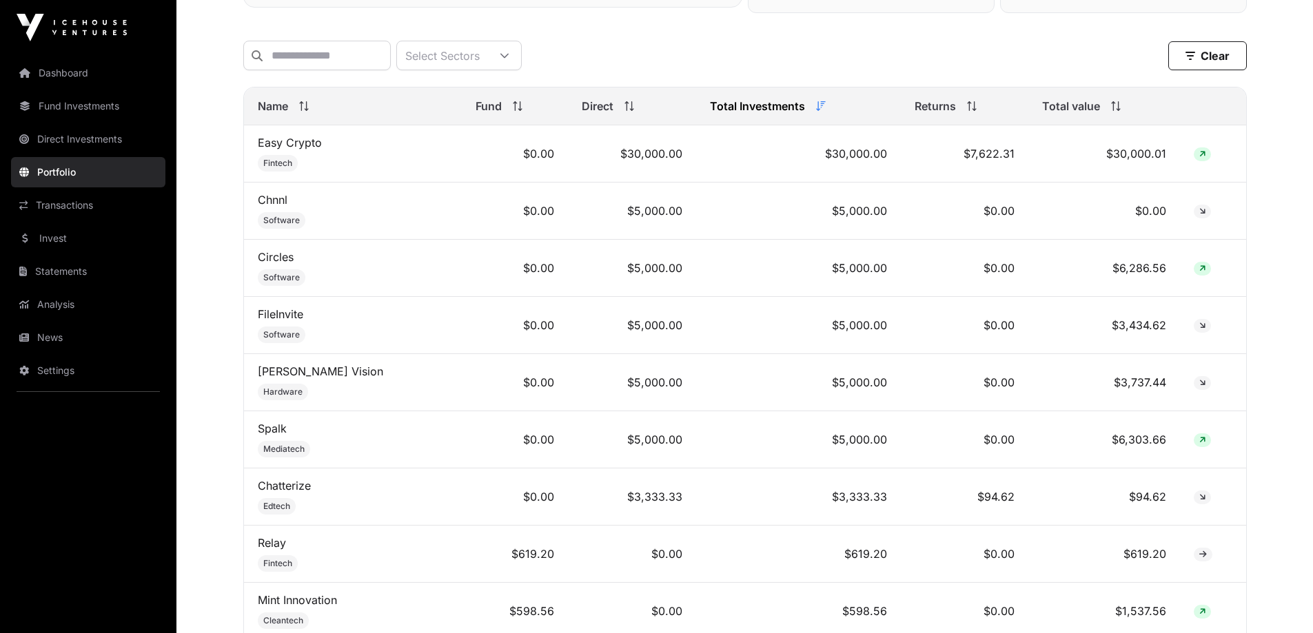
scroll to position [276, 0]
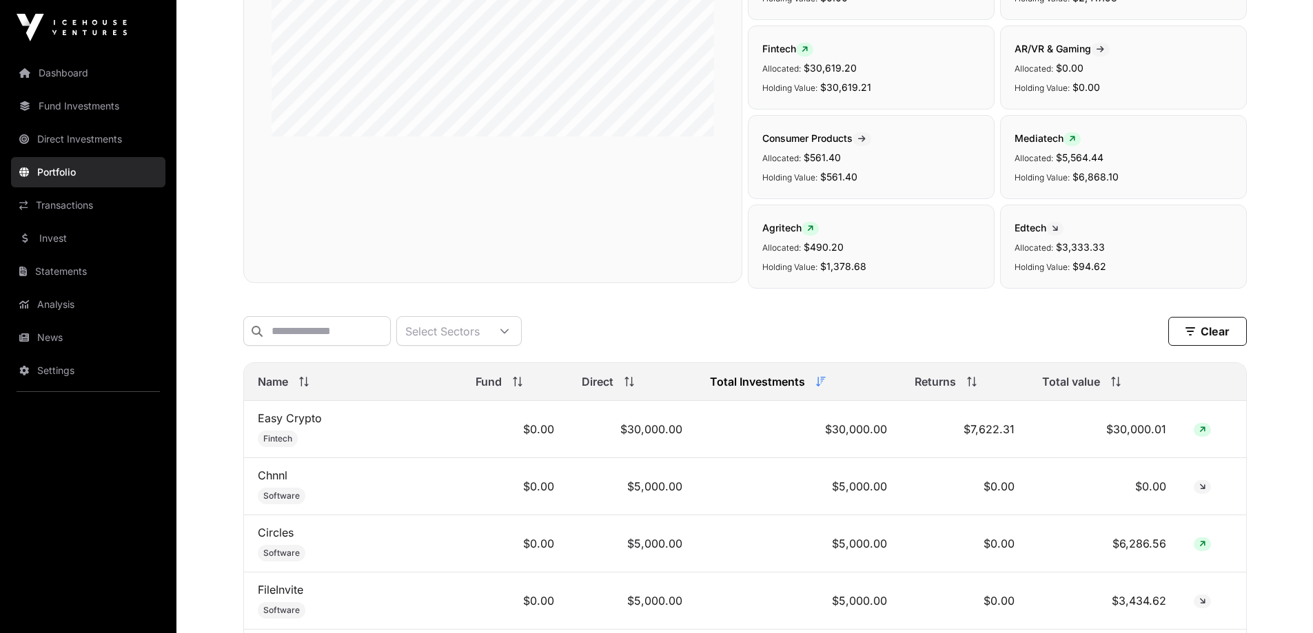
click at [296, 425] on link "Easy Crypto" at bounding box center [290, 418] width 64 height 14
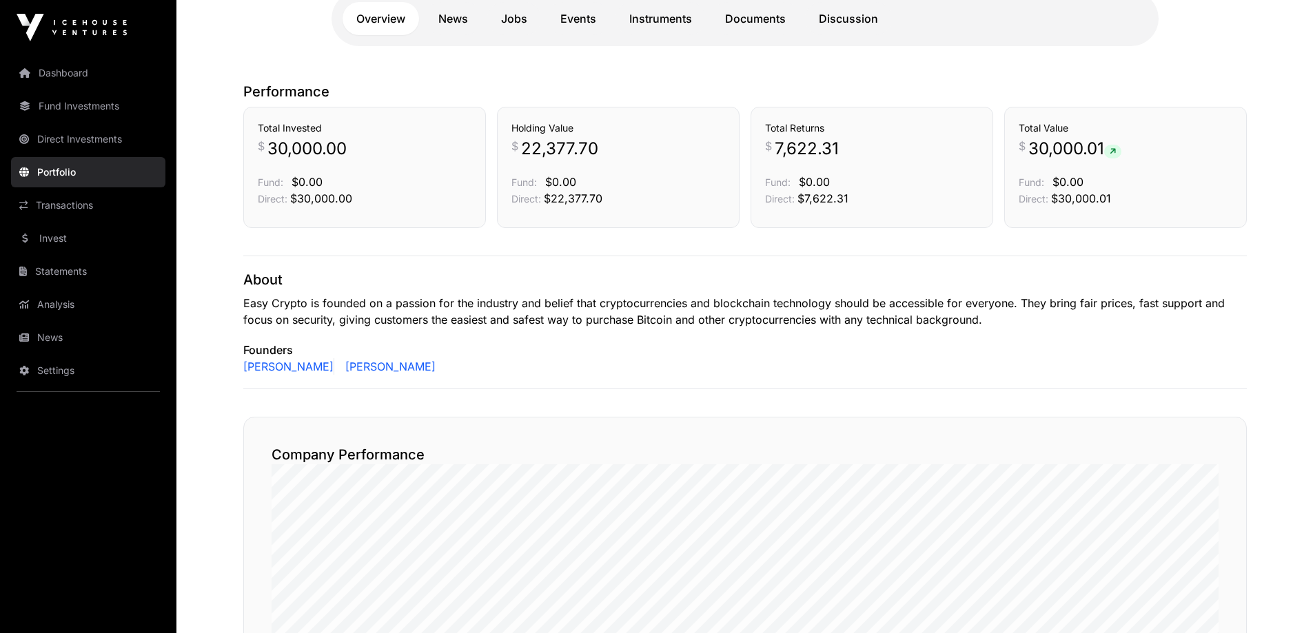
scroll to position [207, 0]
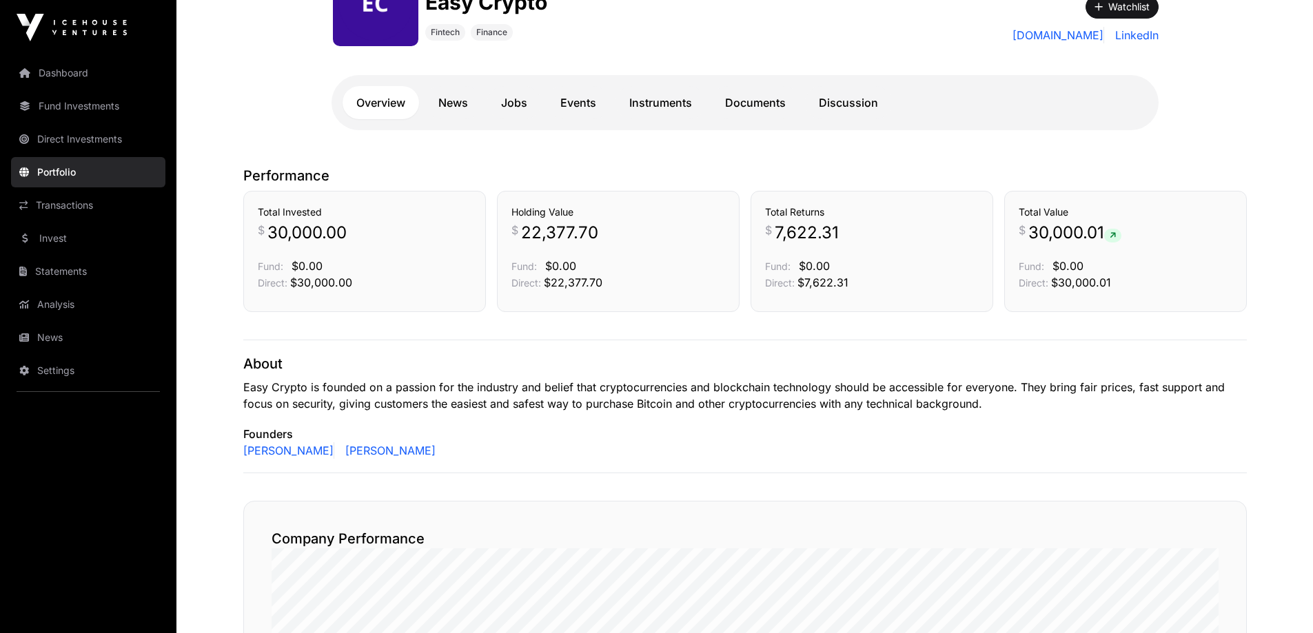
click at [755, 111] on link "Documents" at bounding box center [755, 102] width 88 height 33
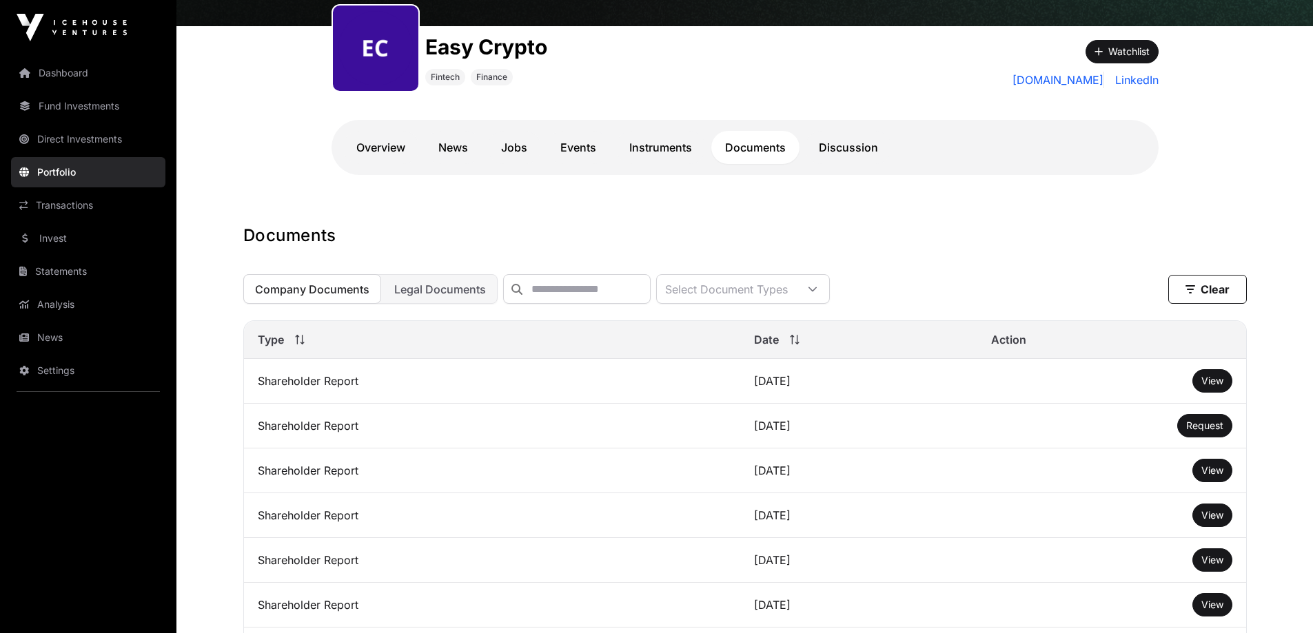
scroll to position [138, 0]
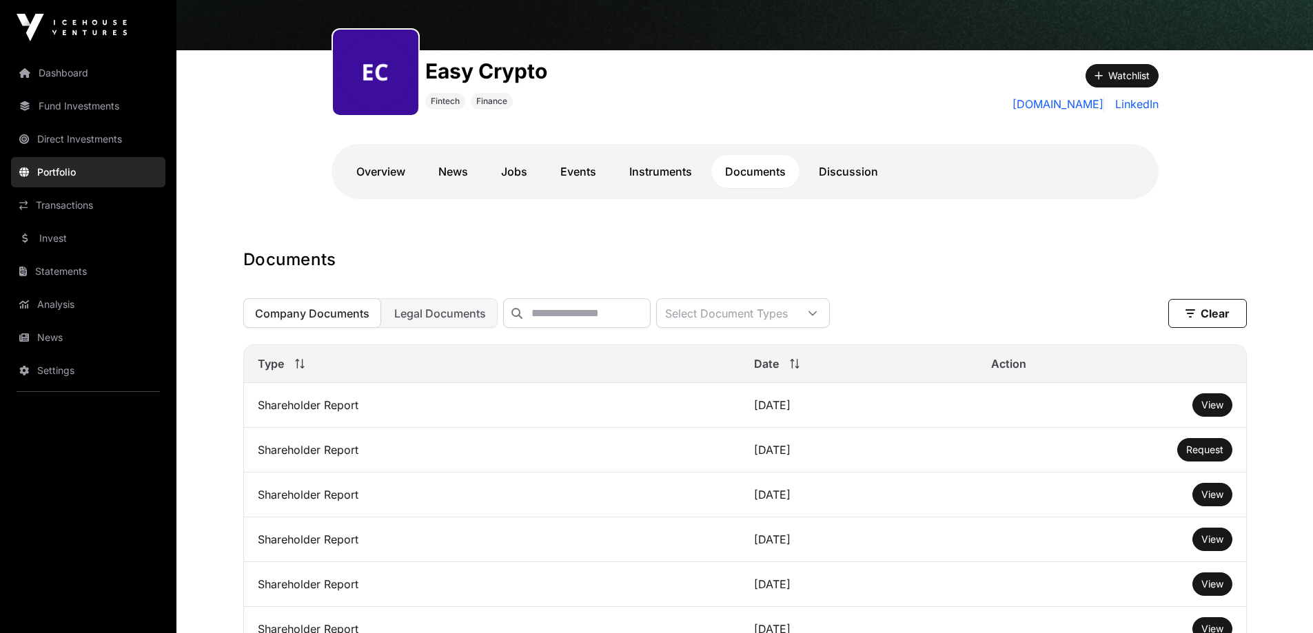
click at [1208, 411] on span "View" at bounding box center [1212, 405] width 22 height 12
click at [633, 174] on link "Instruments" at bounding box center [661, 171] width 90 height 33
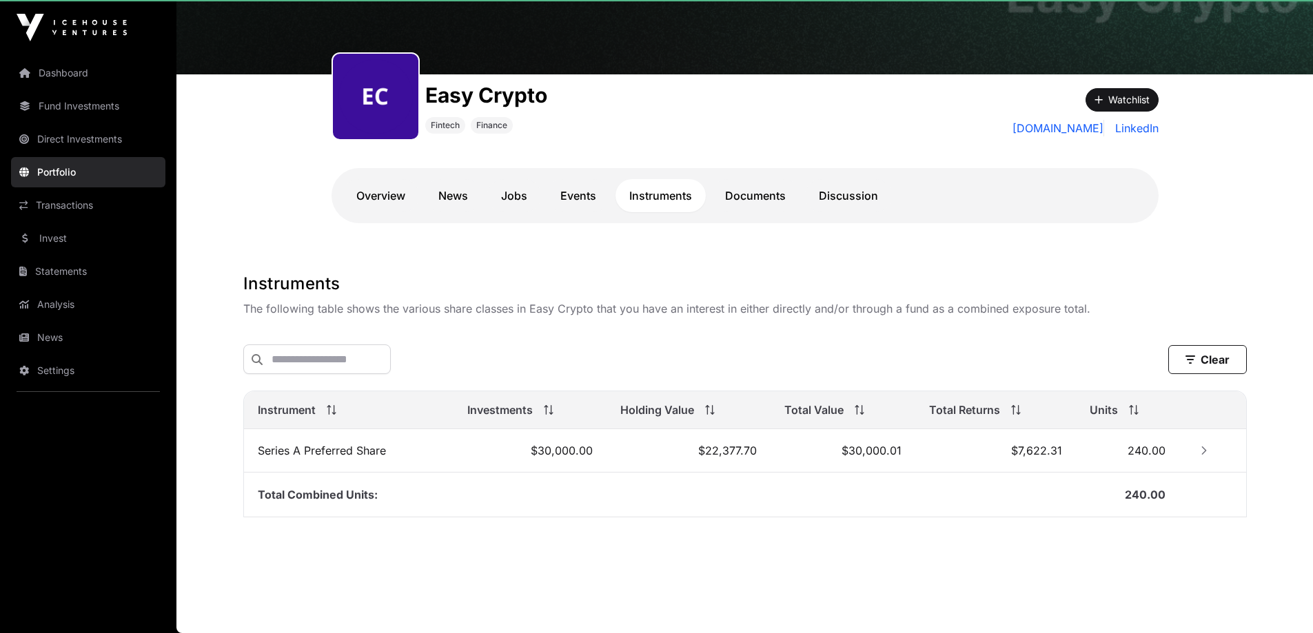
scroll to position [116, 0]
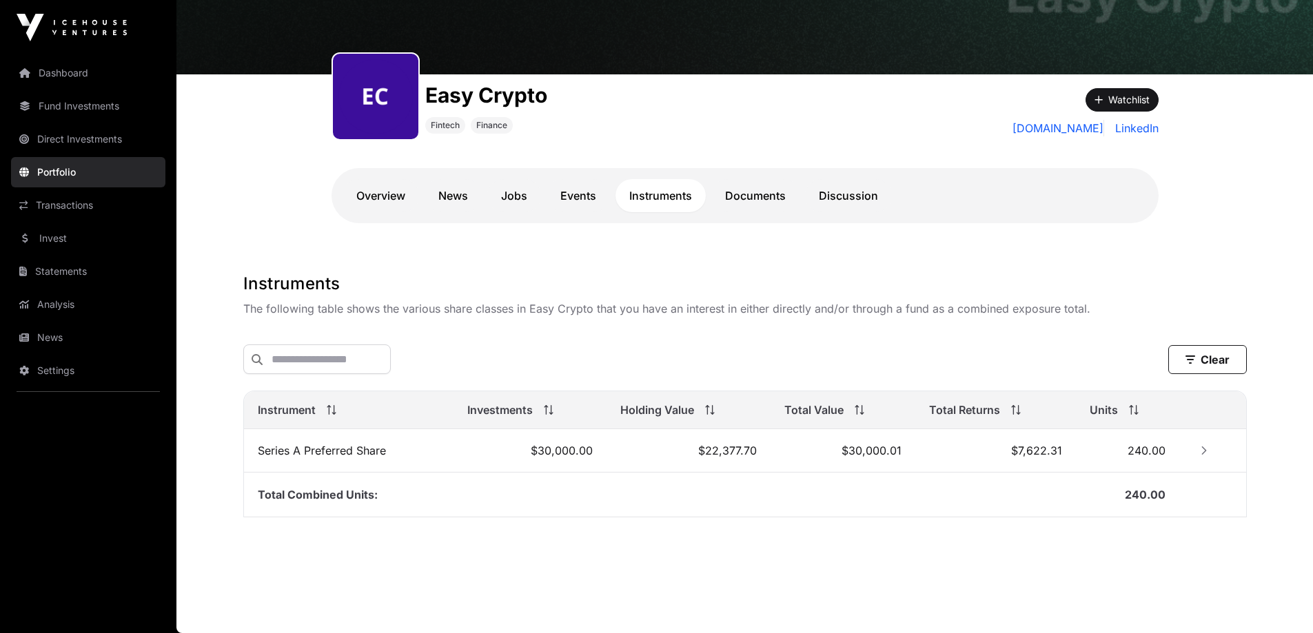
click at [383, 194] on link "Overview" at bounding box center [381, 195] width 77 height 33
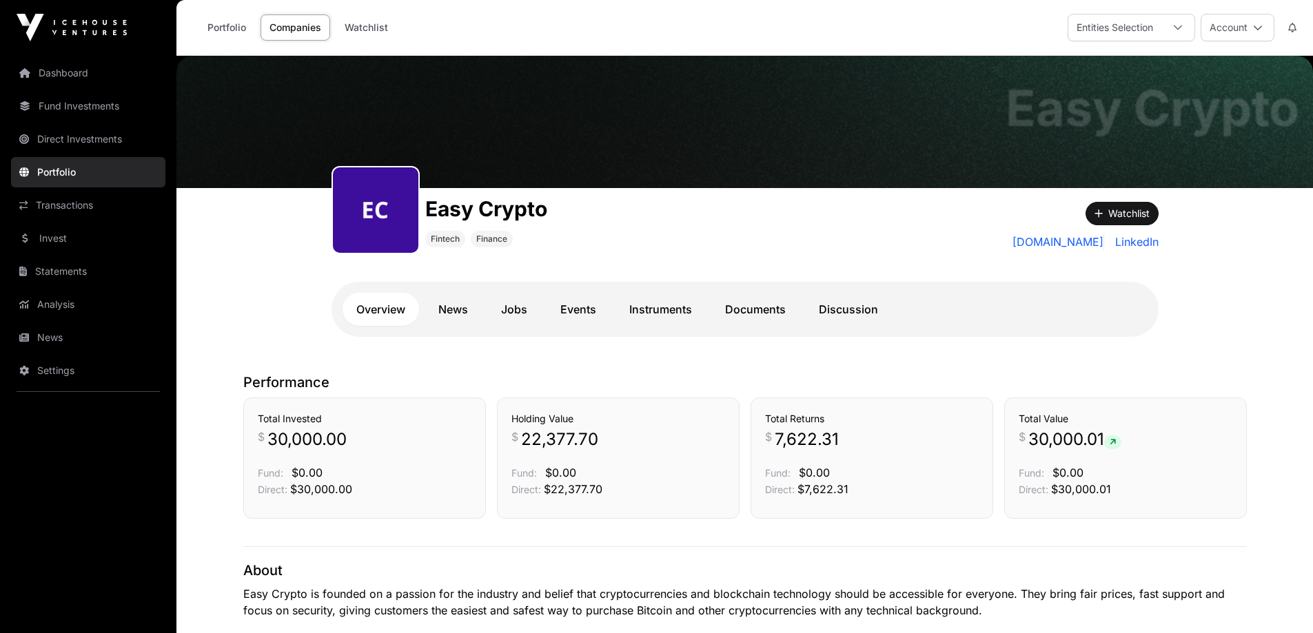
click at [37, 375] on link "Settings" at bounding box center [88, 371] width 154 height 30
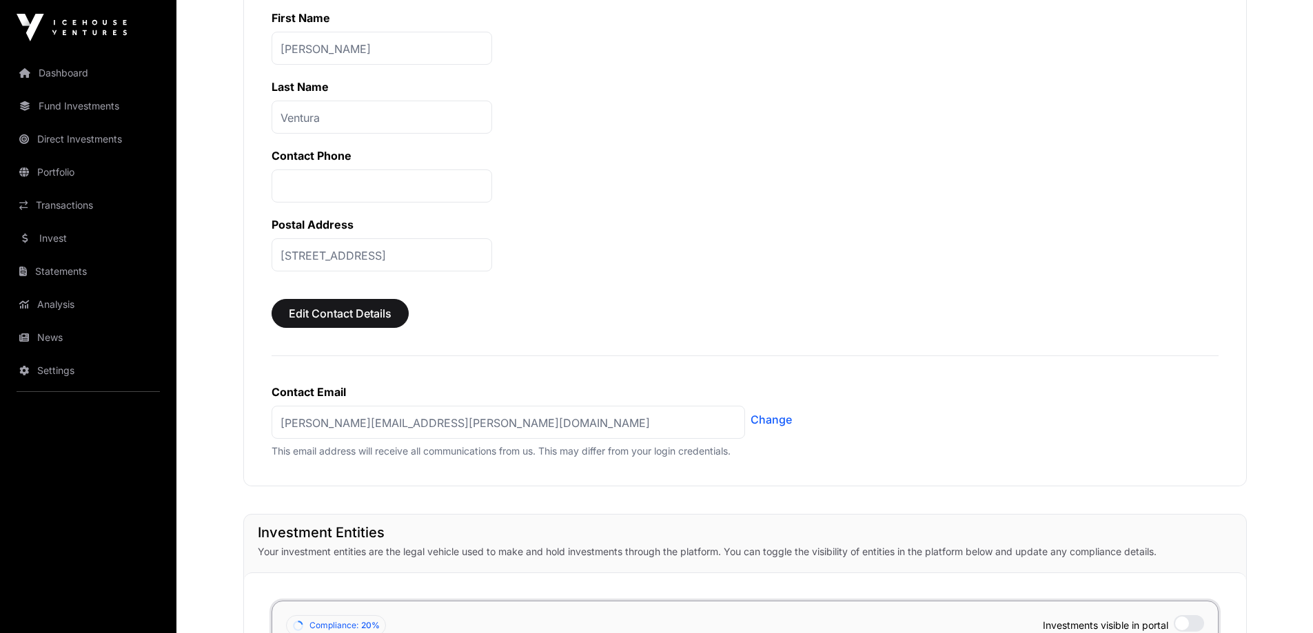
scroll to position [532, 0]
click at [322, 263] on p "[STREET_ADDRESS]" at bounding box center [382, 256] width 221 height 33
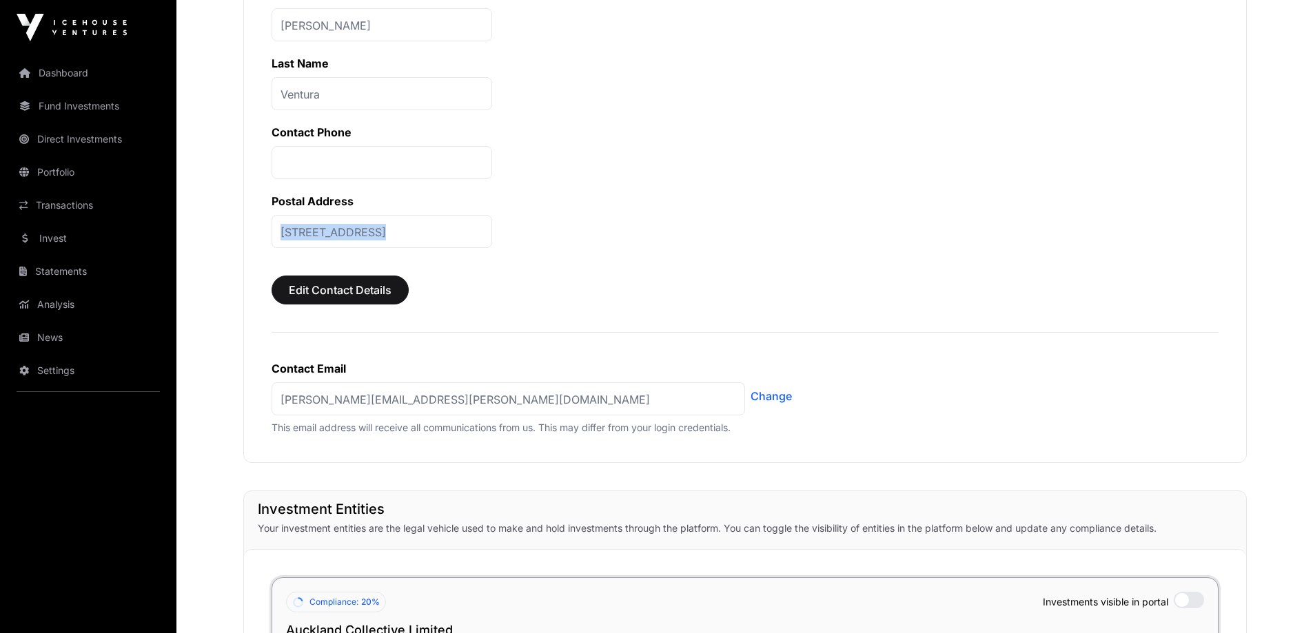
scroll to position [466, 0]
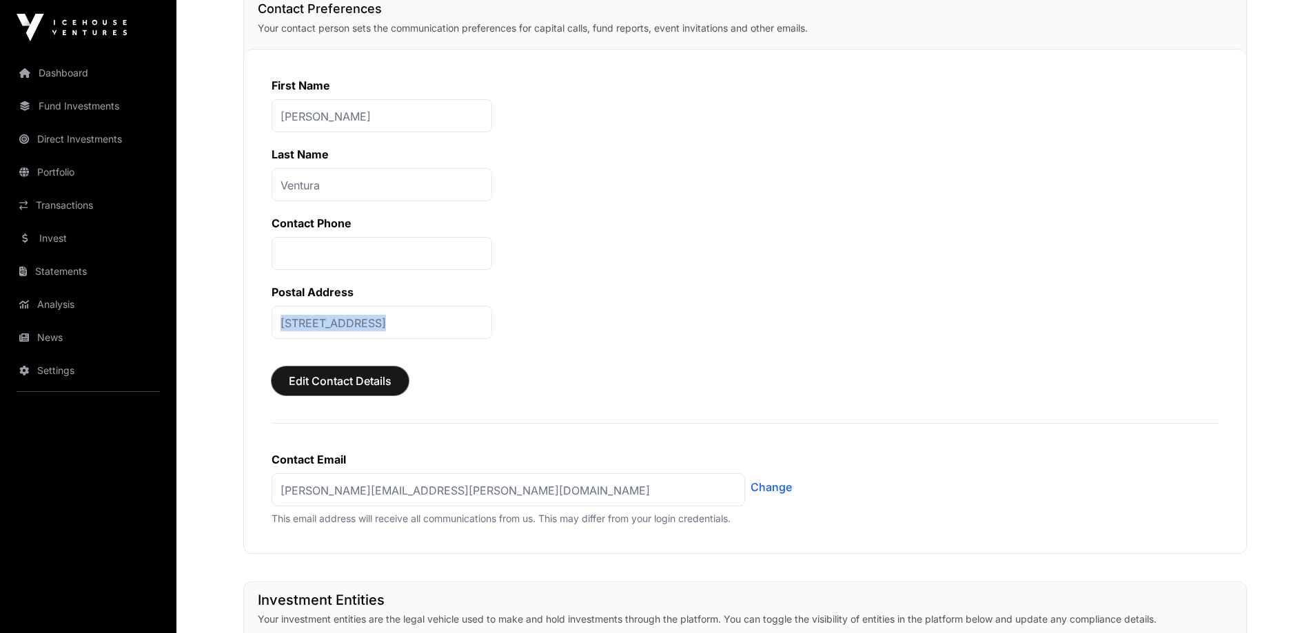
click at [315, 380] on span "Edit Contact Details" at bounding box center [340, 381] width 103 height 17
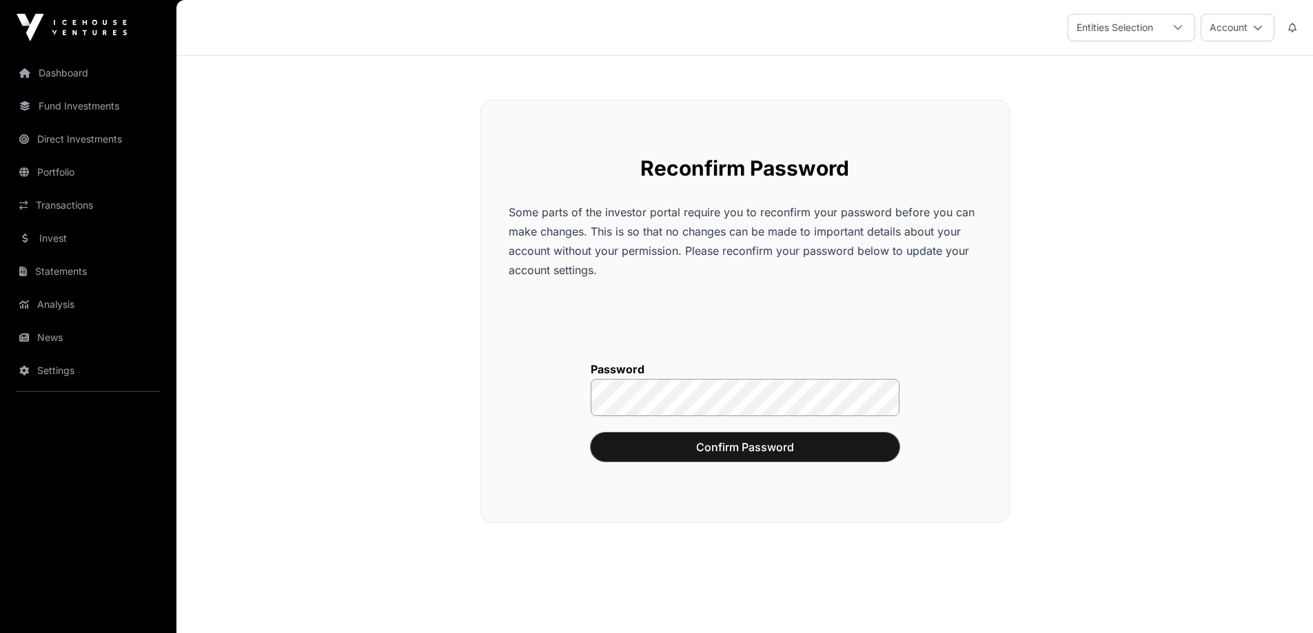
click at [636, 442] on span "Confirm Password" at bounding box center [745, 447] width 274 height 17
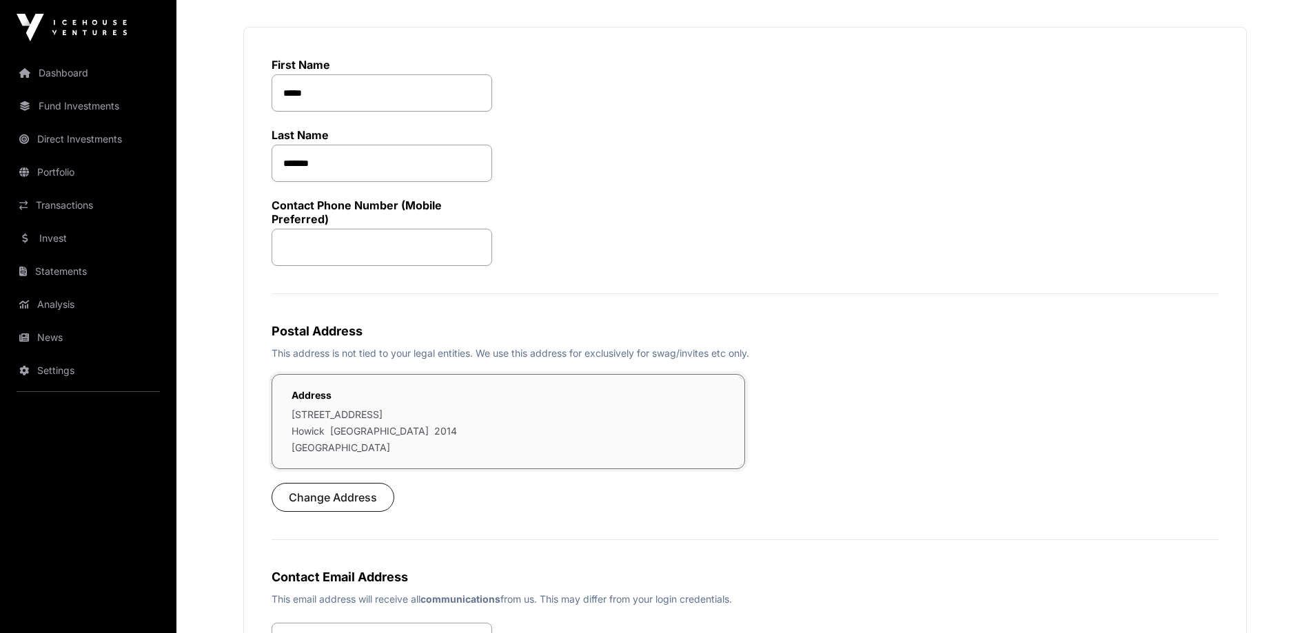
scroll to position [207, 0]
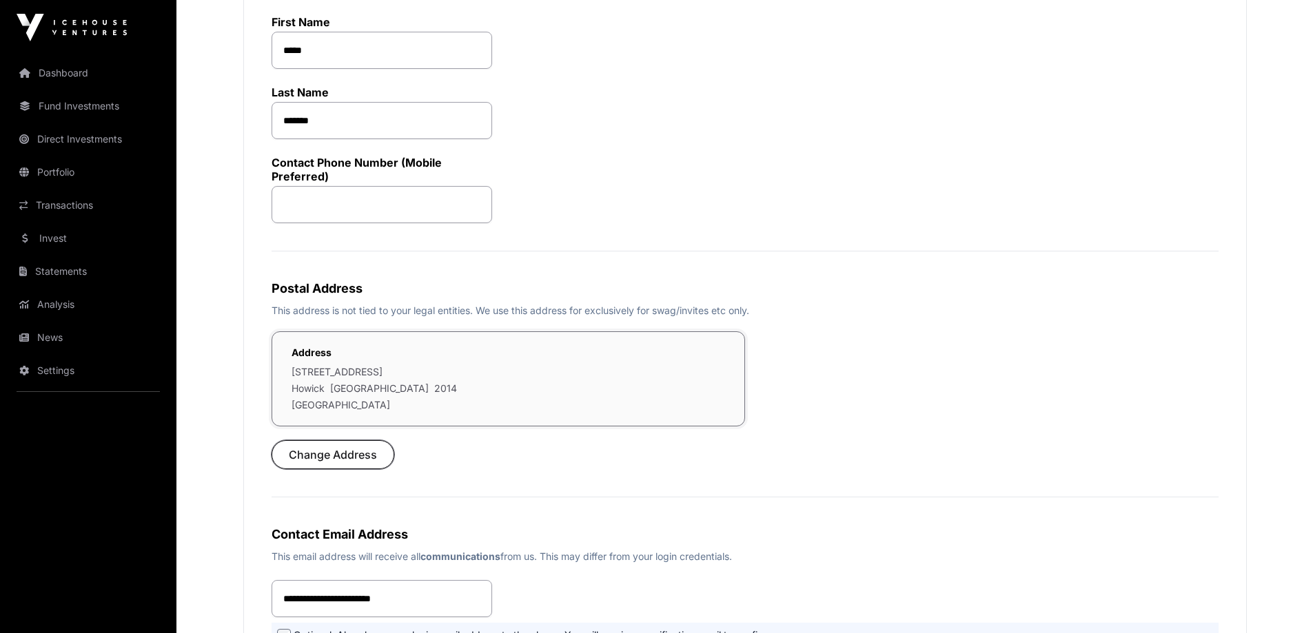
click at [352, 461] on span "Change Address" at bounding box center [333, 455] width 88 height 17
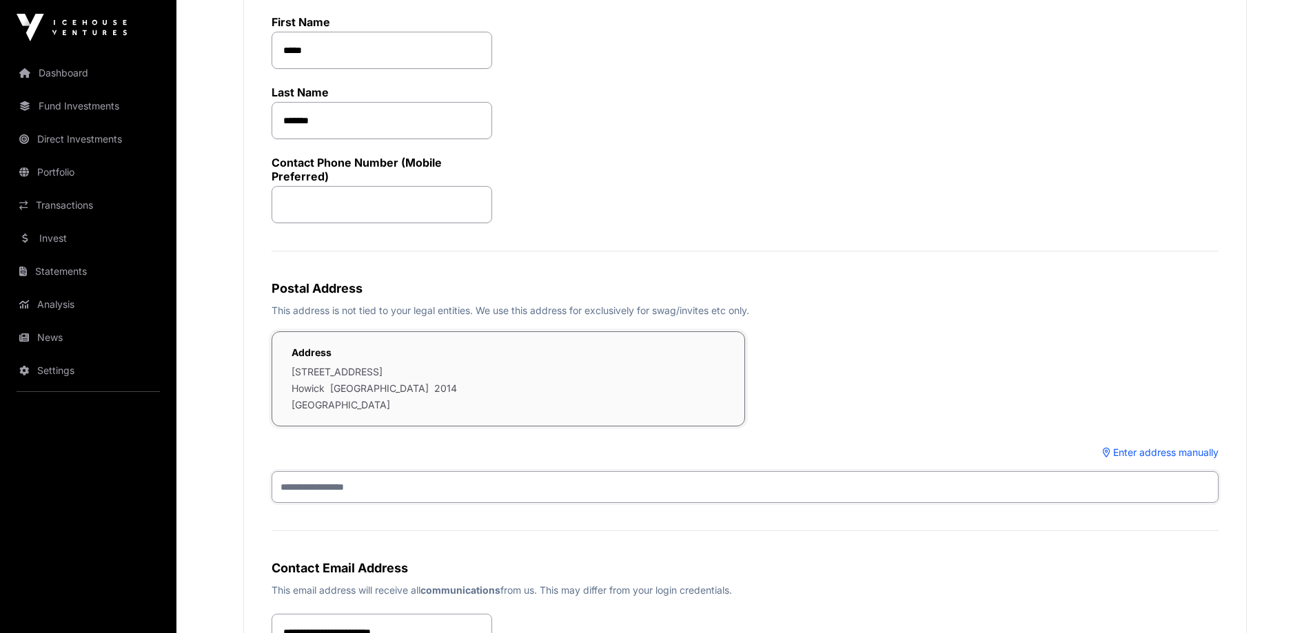
click at [636, 493] on input "text" at bounding box center [745, 487] width 947 height 32
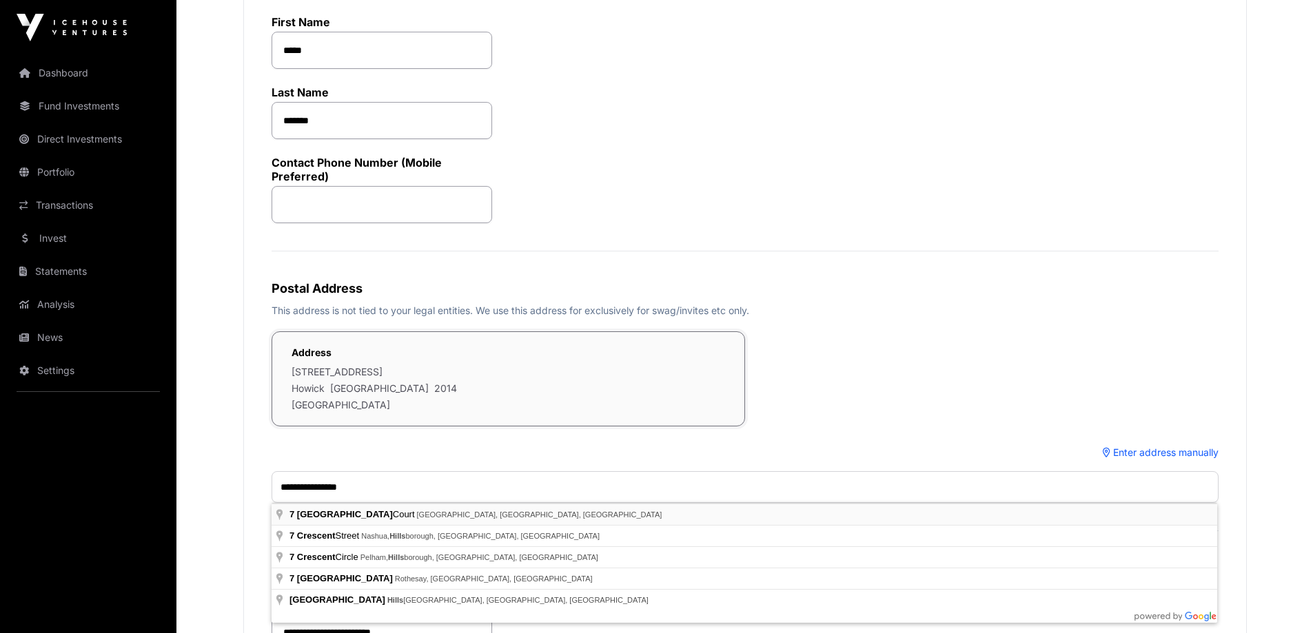
type input "**********"
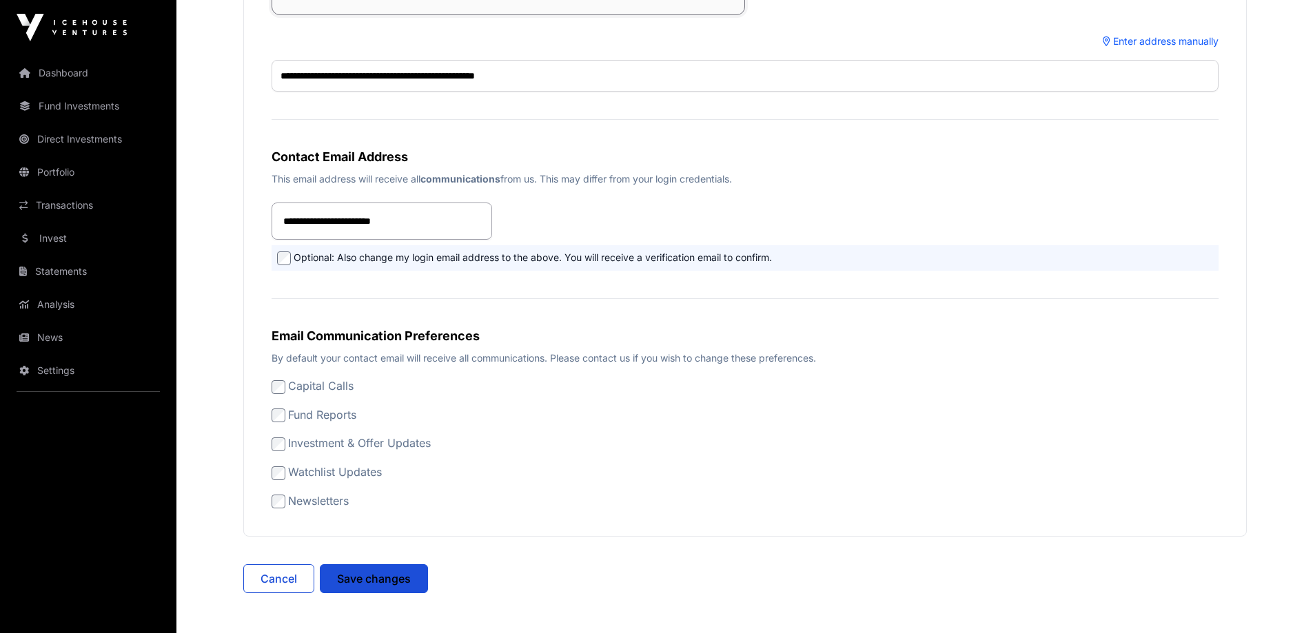
scroll to position [749, 0]
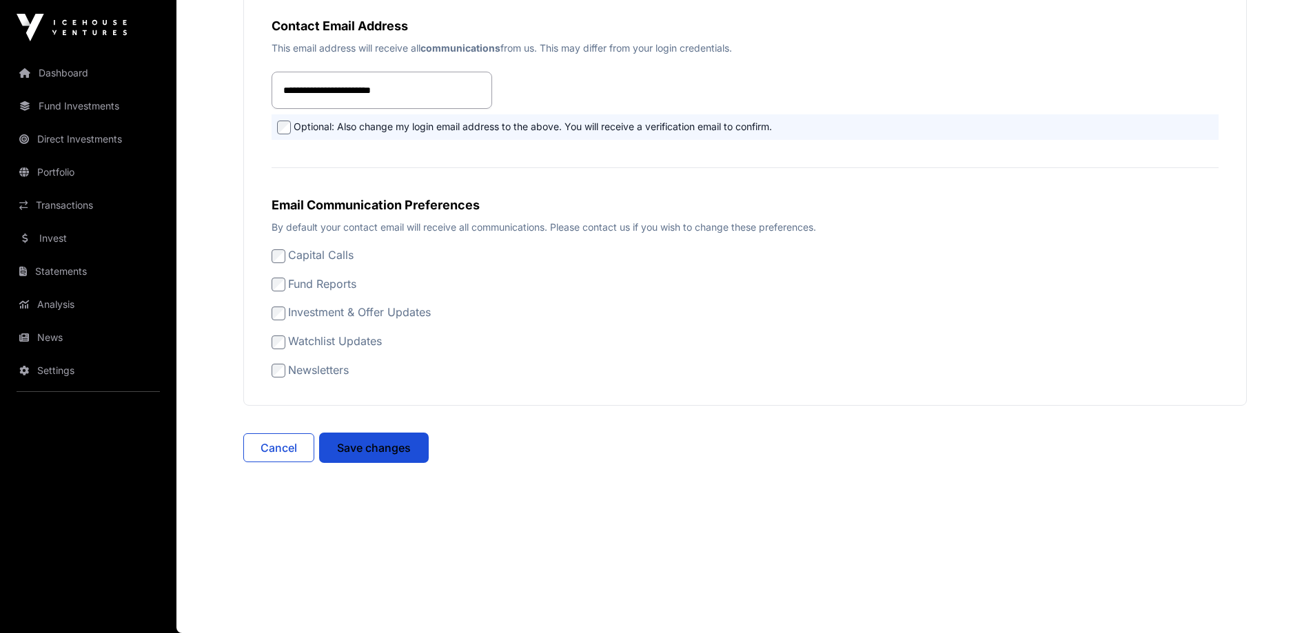
click at [356, 455] on span "Save changes" at bounding box center [374, 448] width 74 height 17
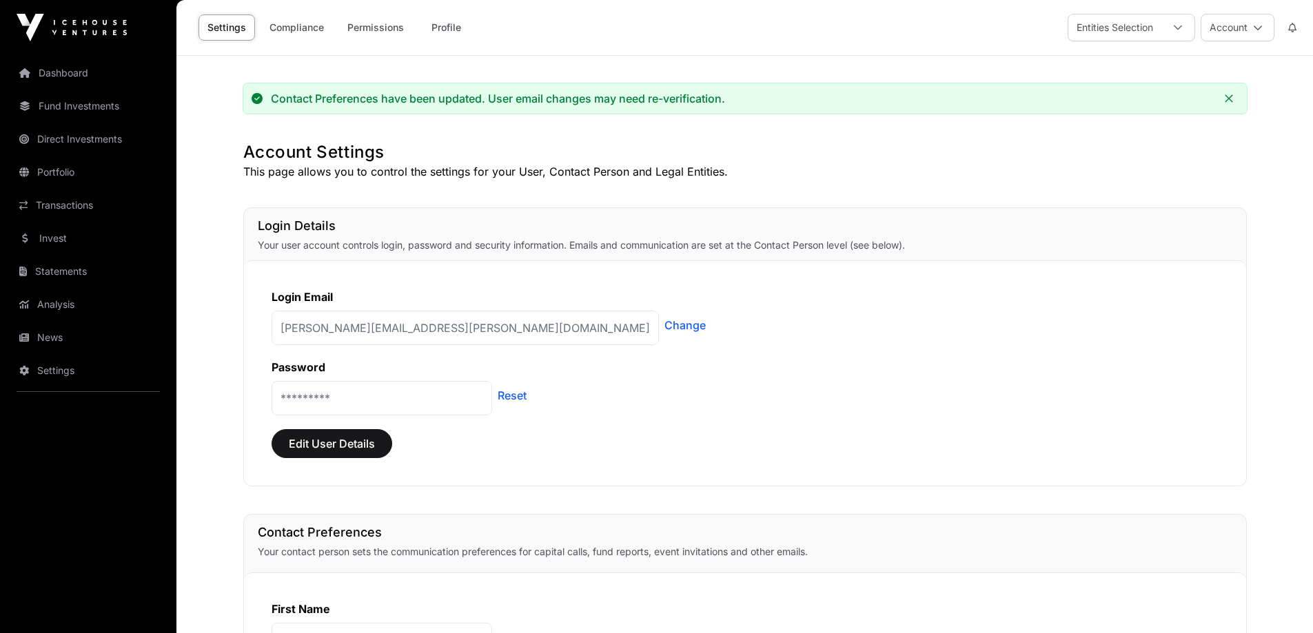
click at [74, 173] on link "Portfolio" at bounding box center [88, 172] width 154 height 30
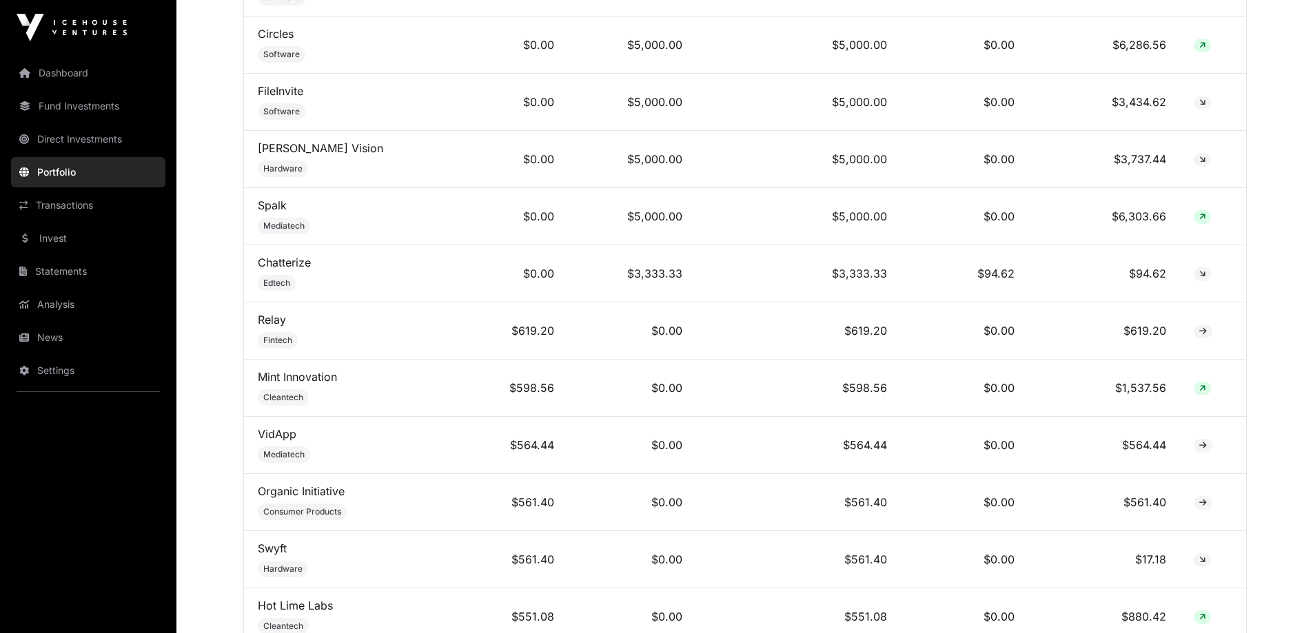
scroll to position [896, 0]
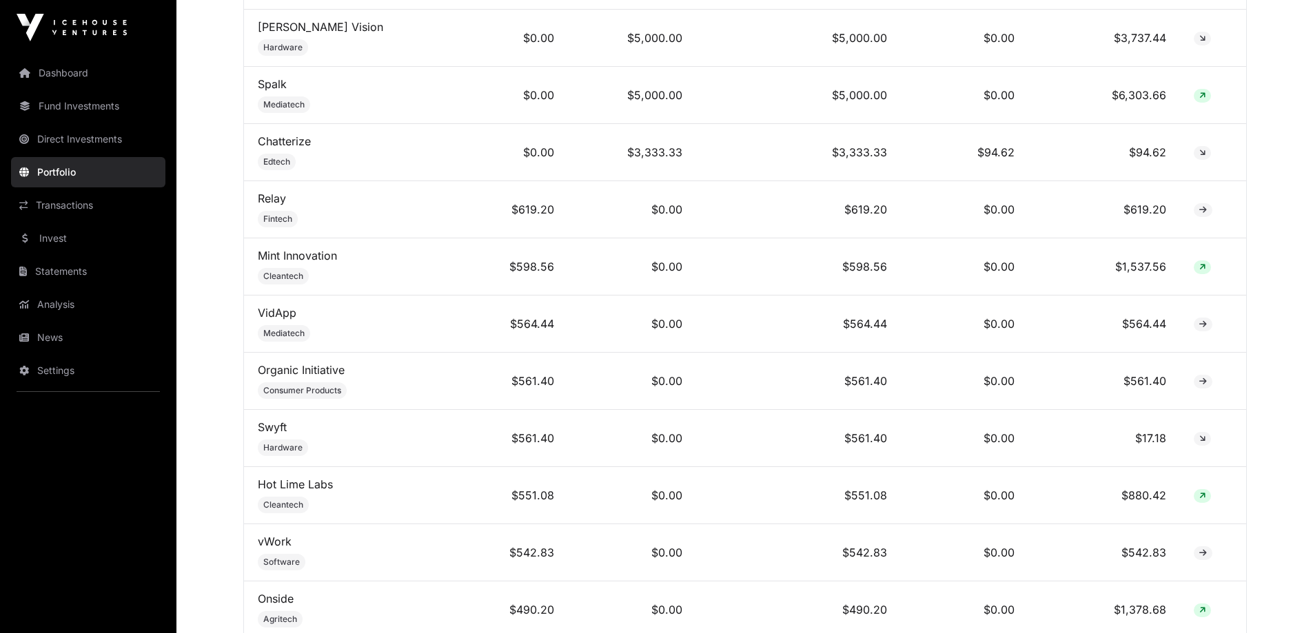
click at [696, 222] on td "$619.20" at bounding box center [798, 209] width 205 height 57
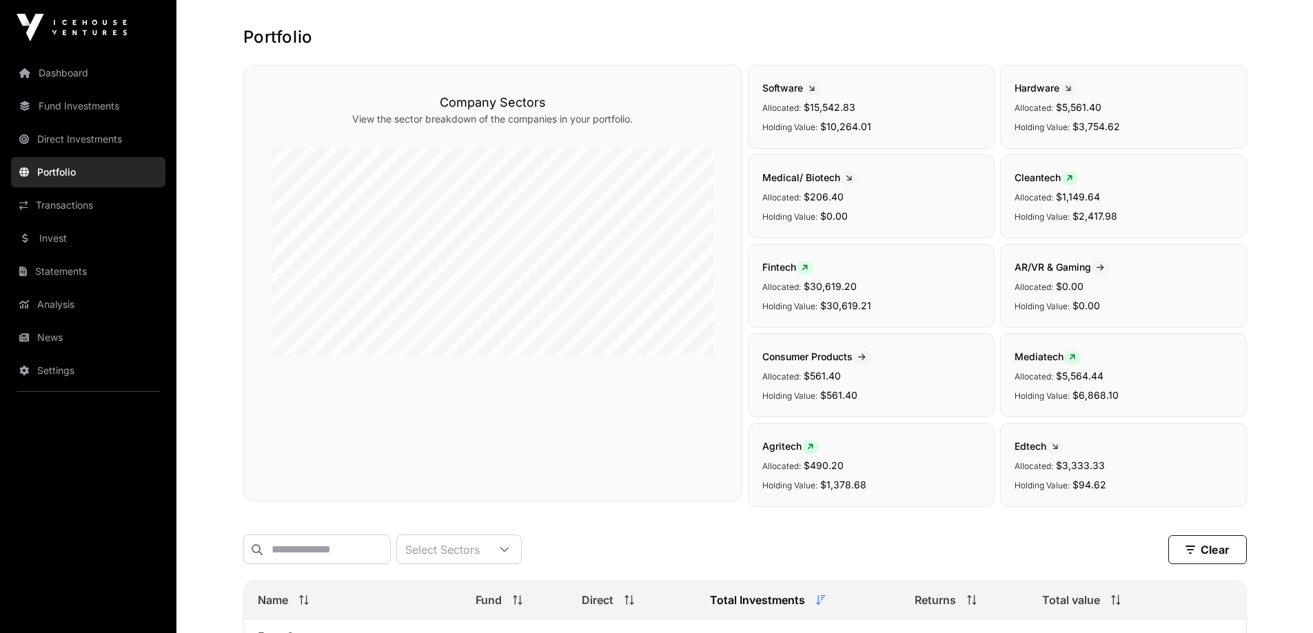
scroll to position [0, 0]
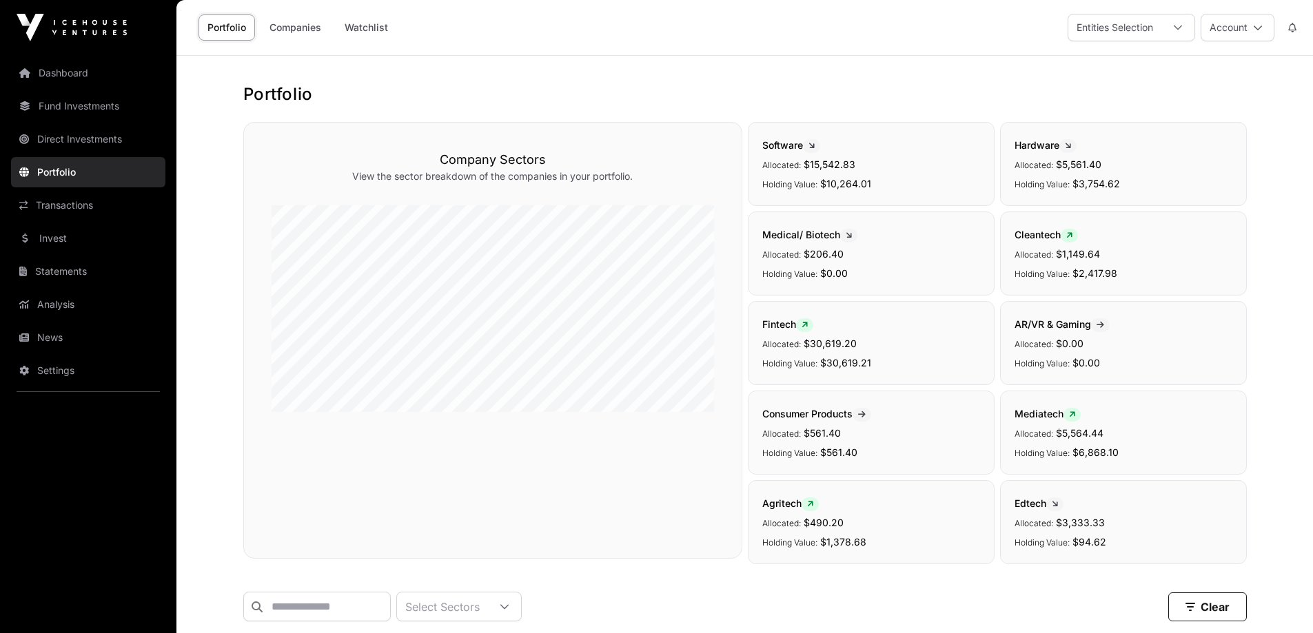
click at [1231, 23] on button "Account" at bounding box center [1238, 28] width 74 height 28
click at [1154, 208] on span "Sign Out" at bounding box center [1151, 215] width 39 height 14
